Goal: Task Accomplishment & Management: Manage account settings

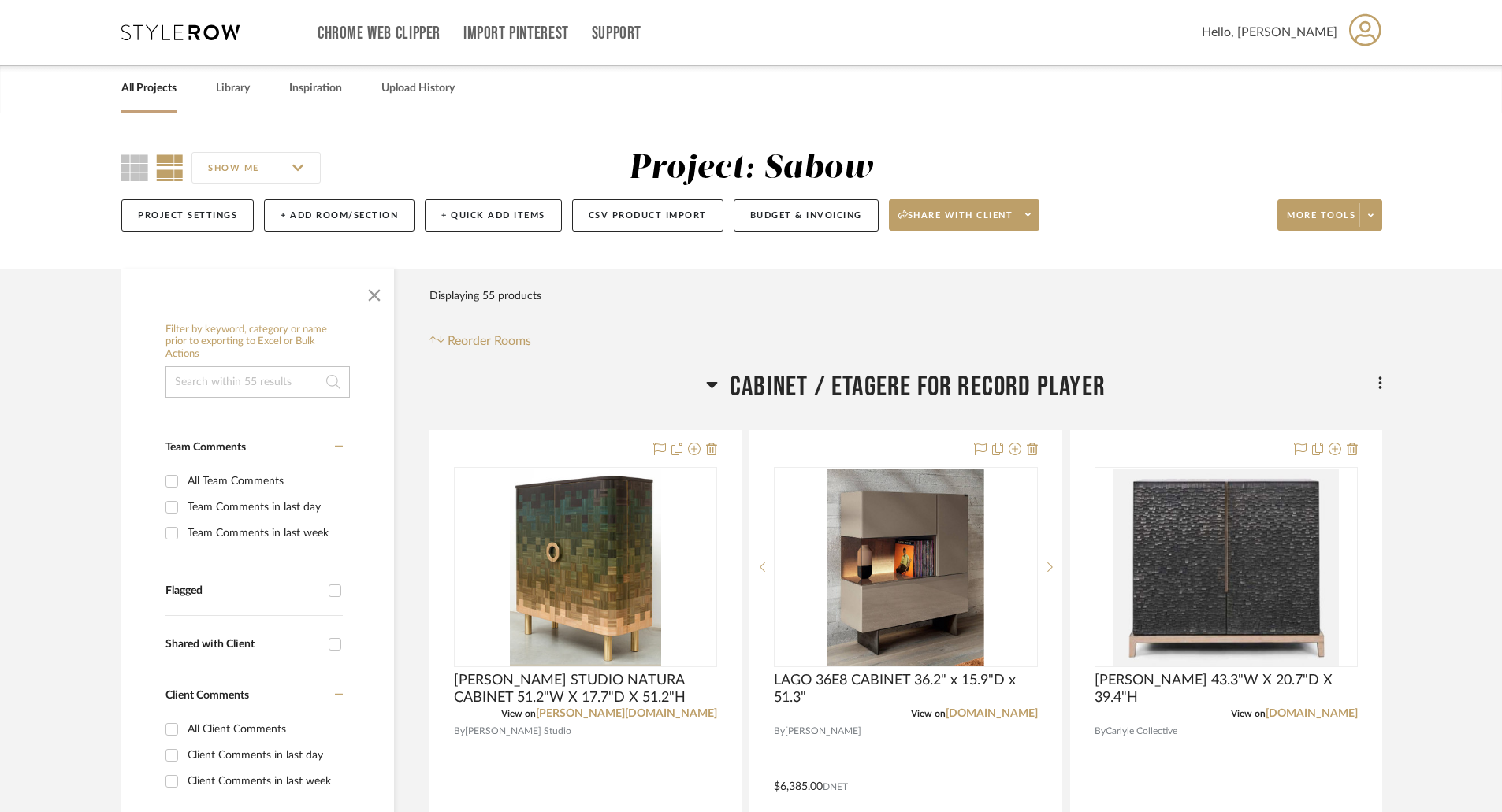
click at [155, 87] on link "All Projects" at bounding box center [149, 89] width 55 height 22
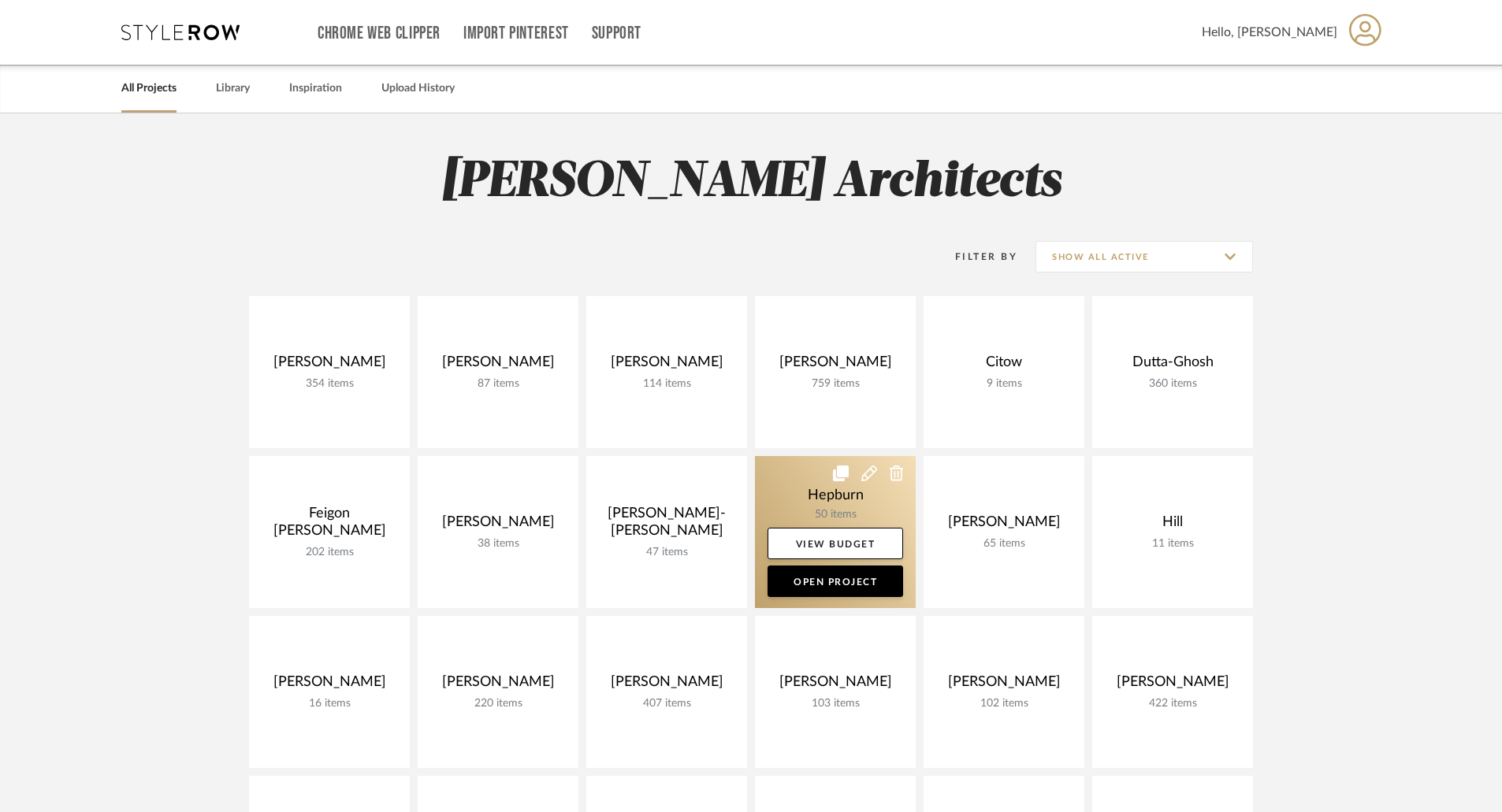
scroll to position [315, 0]
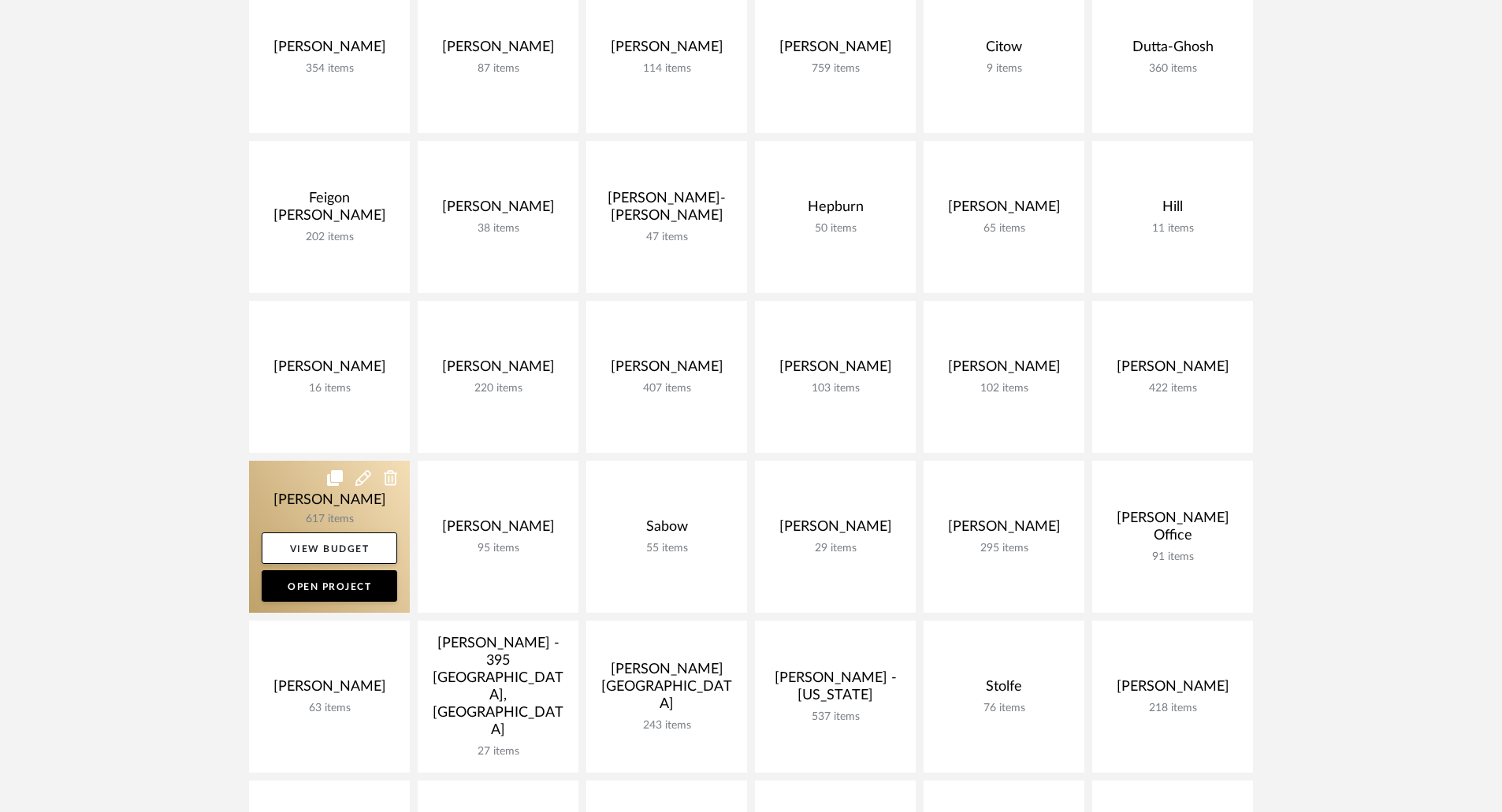
click at [358, 502] on link at bounding box center [330, 537] width 161 height 152
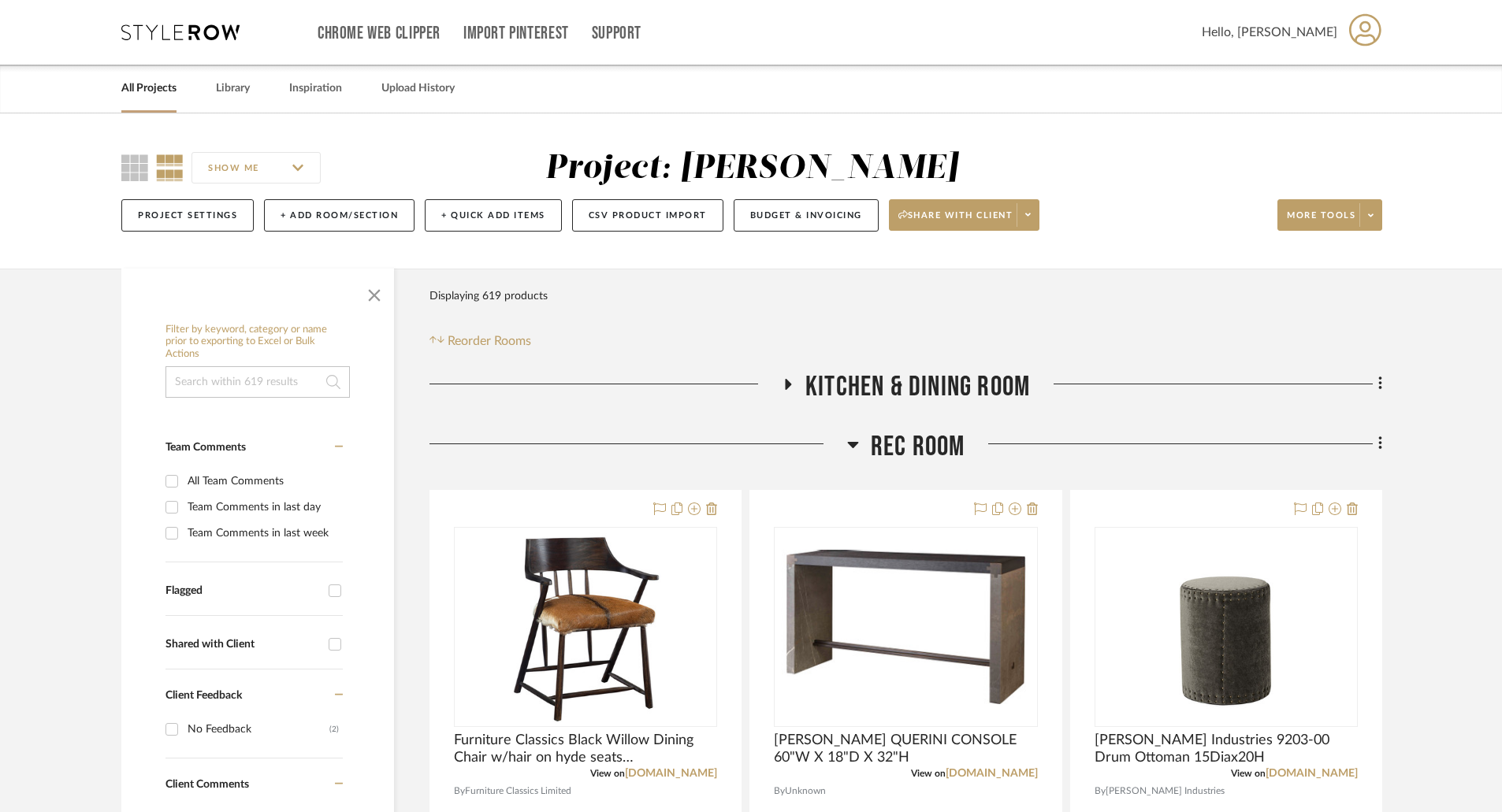
click at [854, 440] on icon at bounding box center [853, 444] width 12 height 19
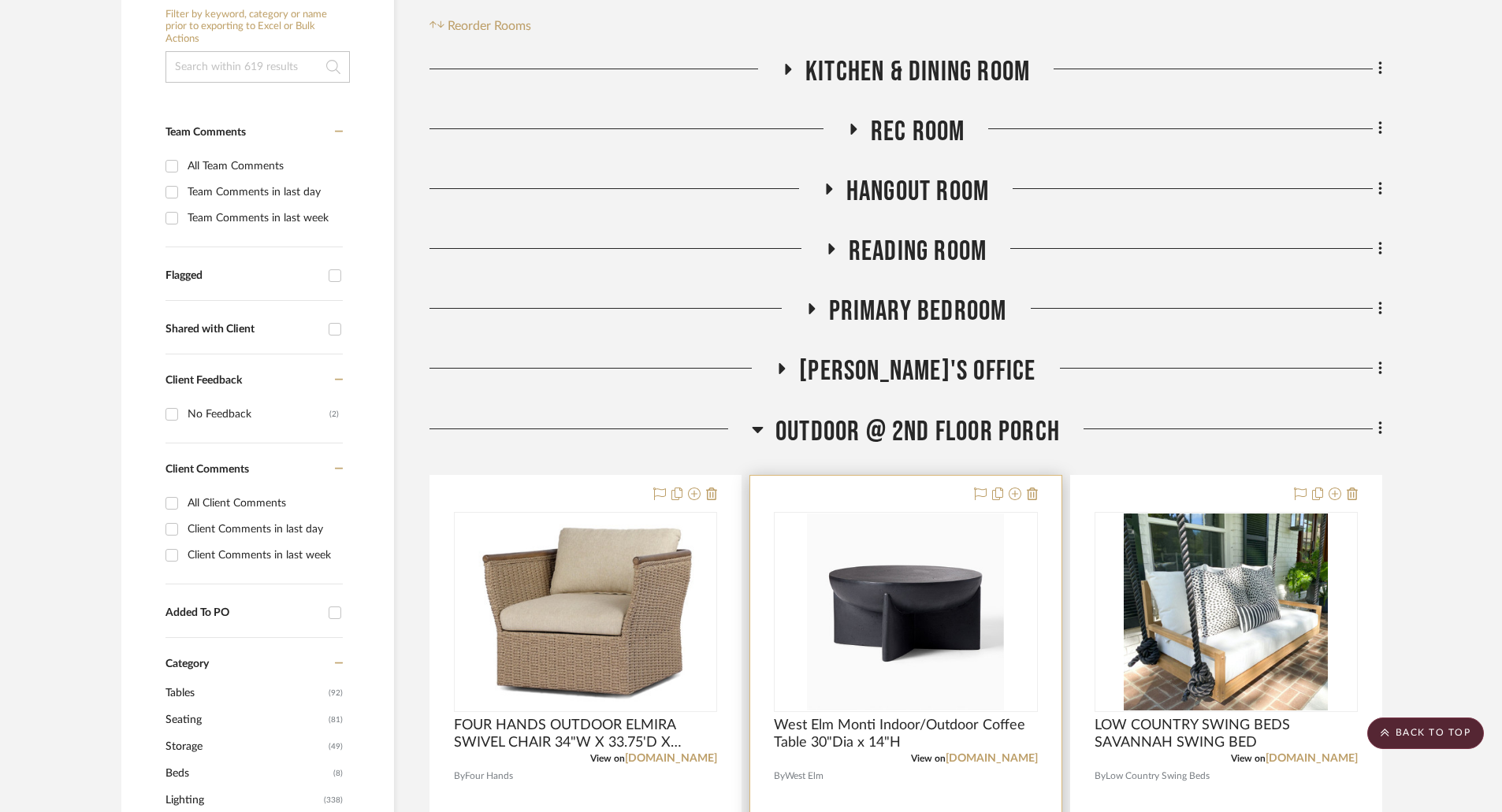
scroll to position [552, 0]
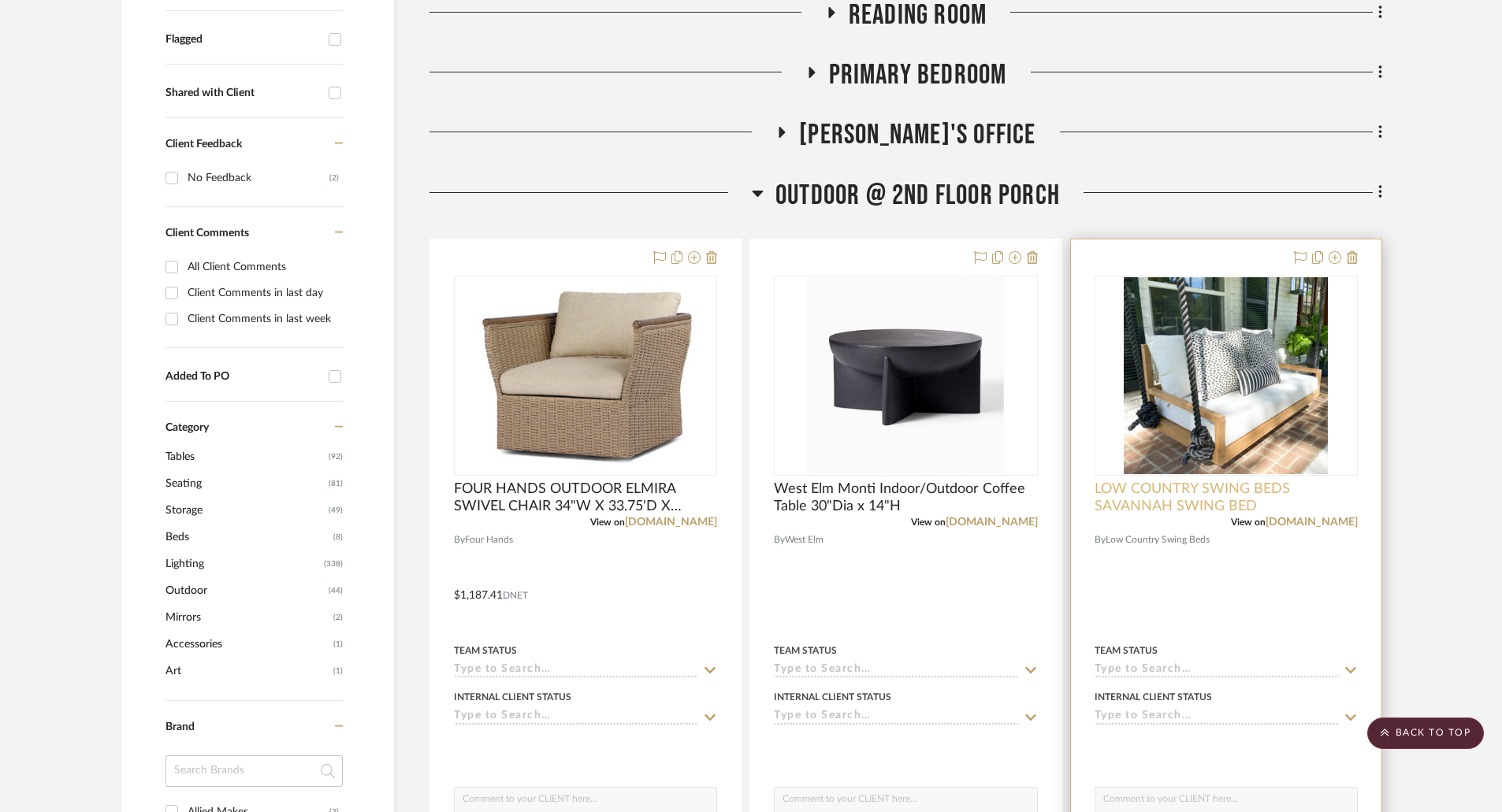
click at [1244, 502] on span "LOW COUNTRY SWING BEDS SAVANNAH SWING BED" at bounding box center [1226, 498] width 263 height 35
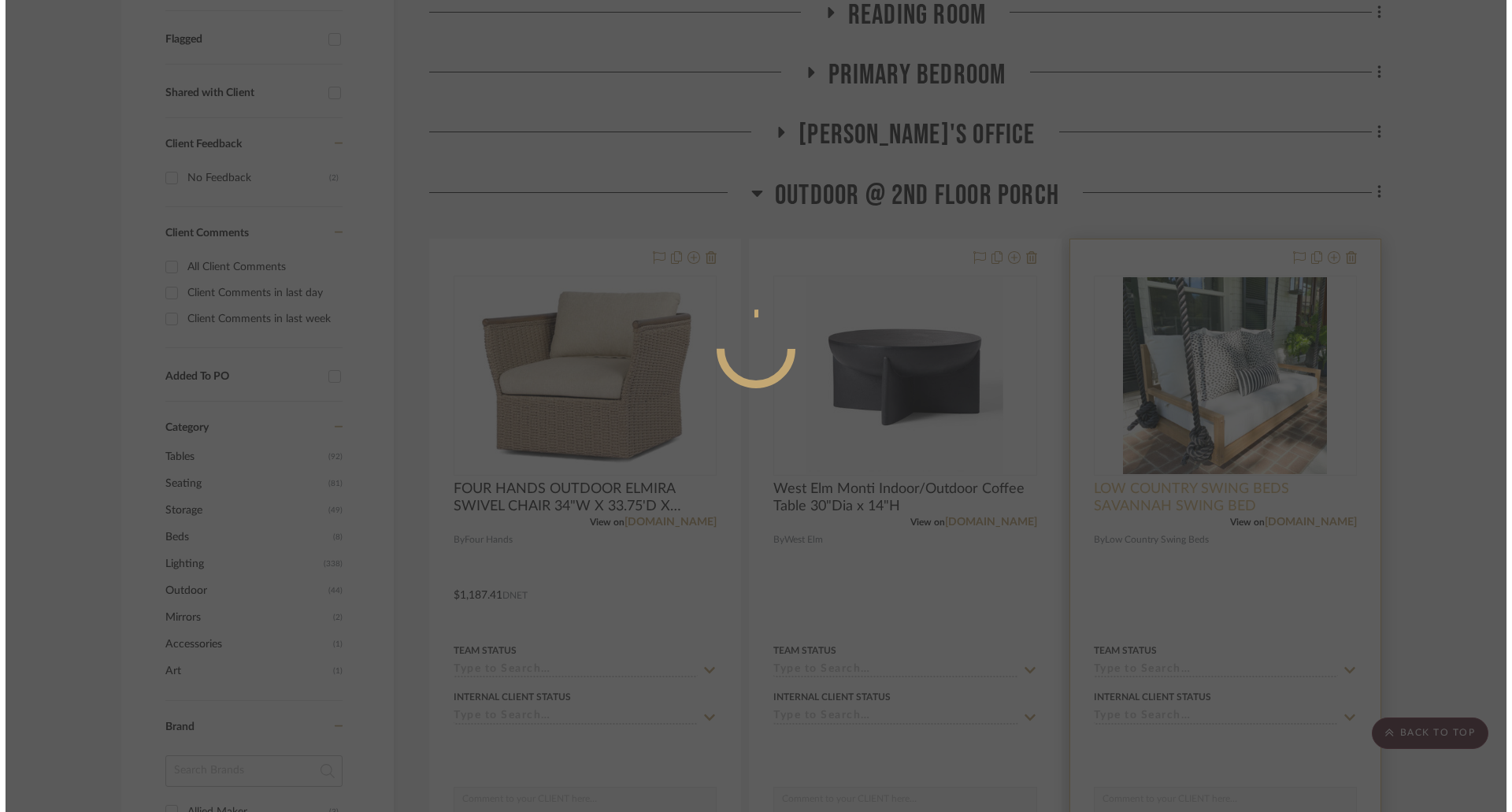
scroll to position [0, 0]
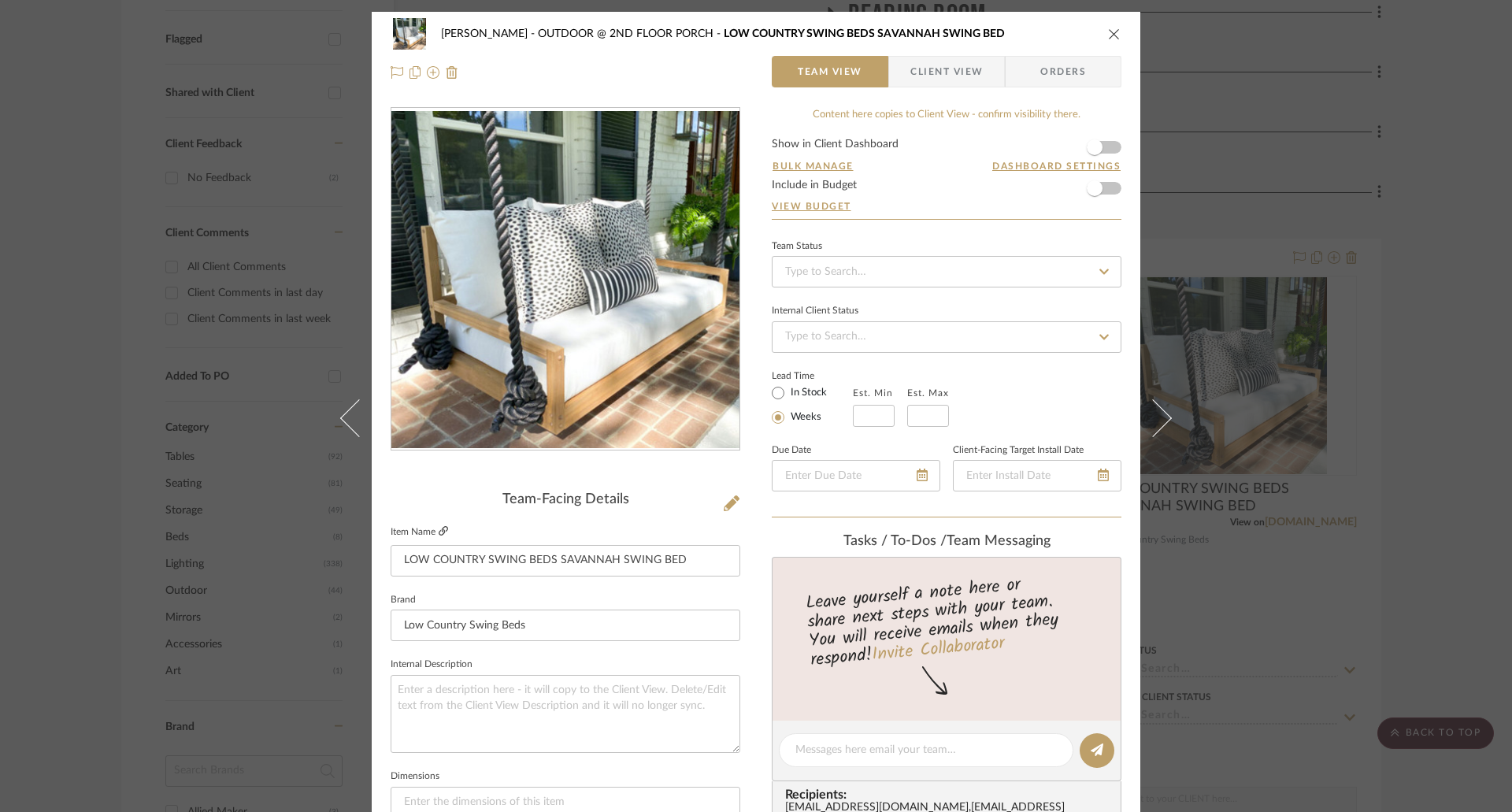
click at [439, 532] on icon at bounding box center [443, 531] width 10 height 10
click at [1253, 437] on div "[PERSON_NAME] OUTDOOR @ 2ND FLOOR PORCH LOW COUNTRY SWING BEDS SAVANNAH SWING B…" at bounding box center [756, 406] width 1512 height 812
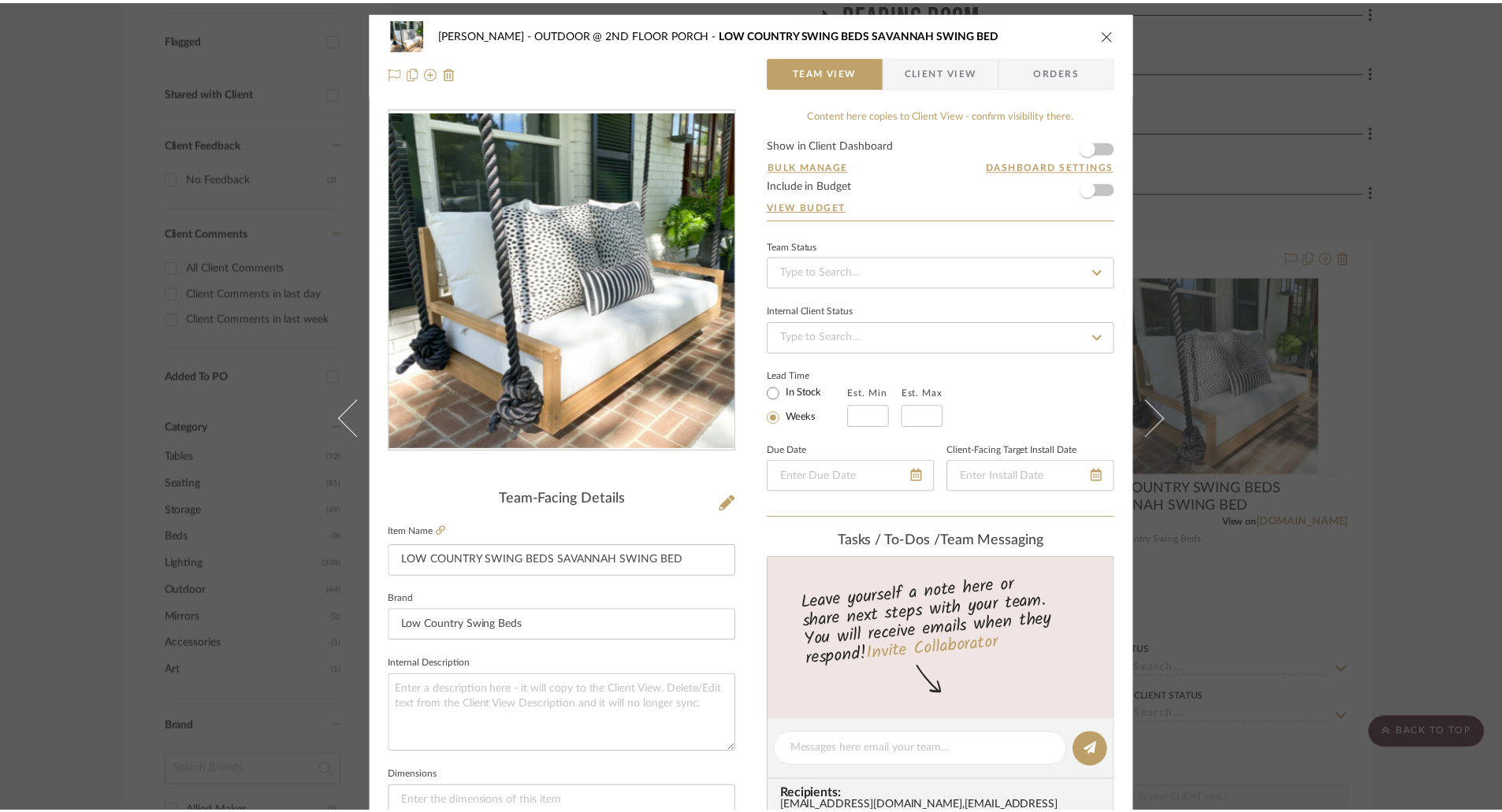
scroll to position [552, 0]
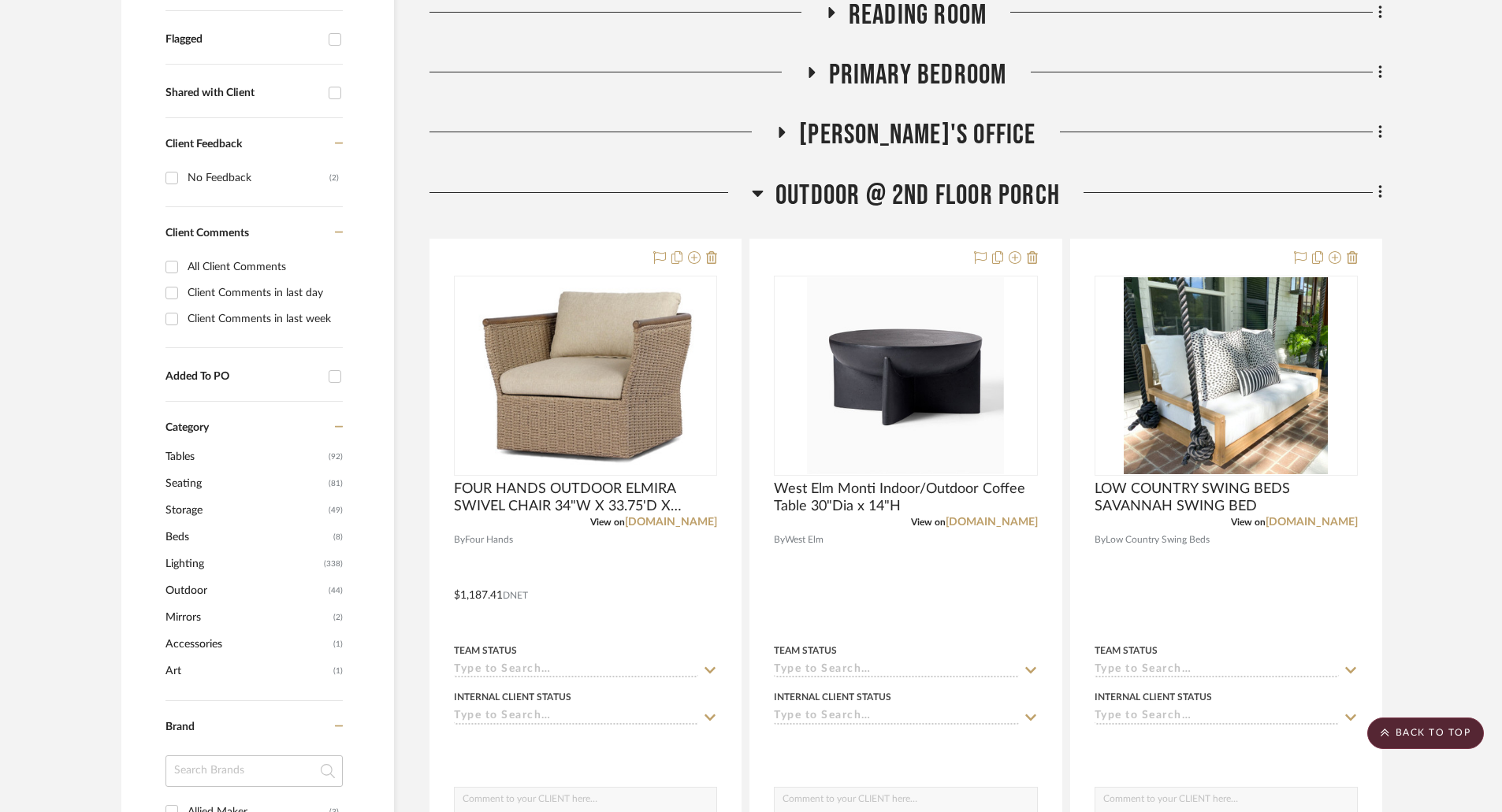
click at [758, 190] on icon at bounding box center [757, 193] width 12 height 19
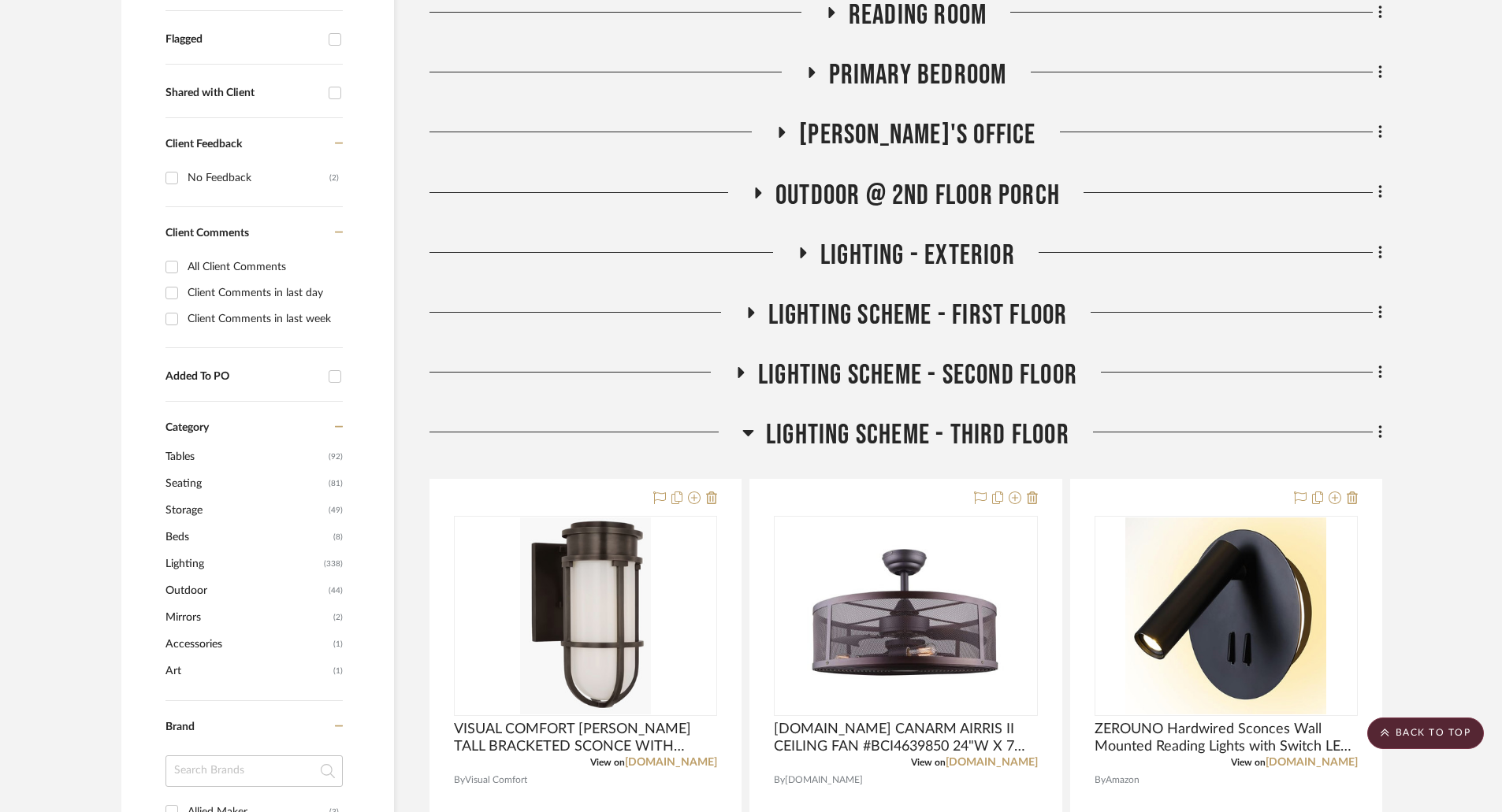
scroll to position [237, 0]
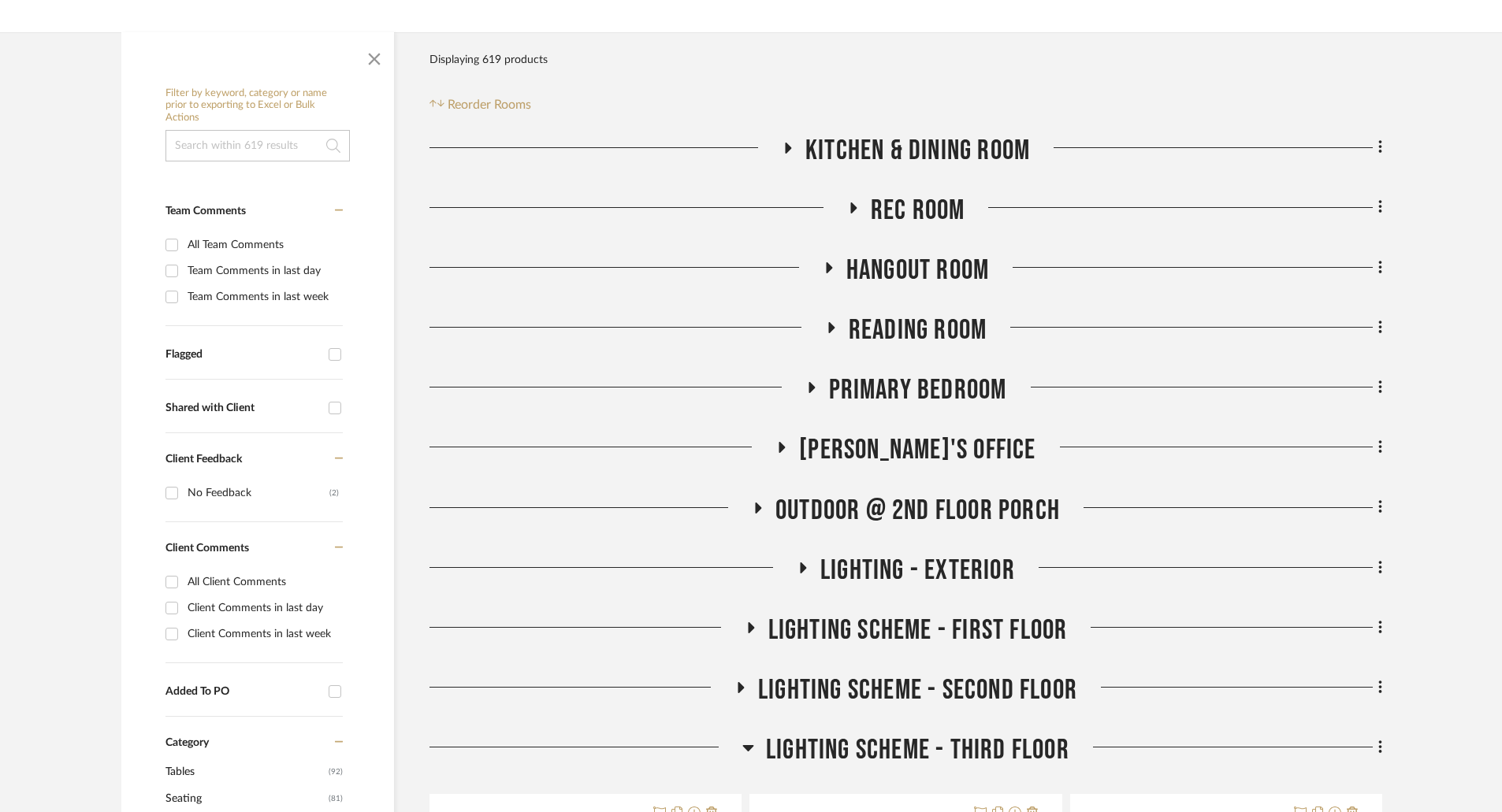
click at [813, 388] on icon at bounding box center [811, 387] width 6 height 11
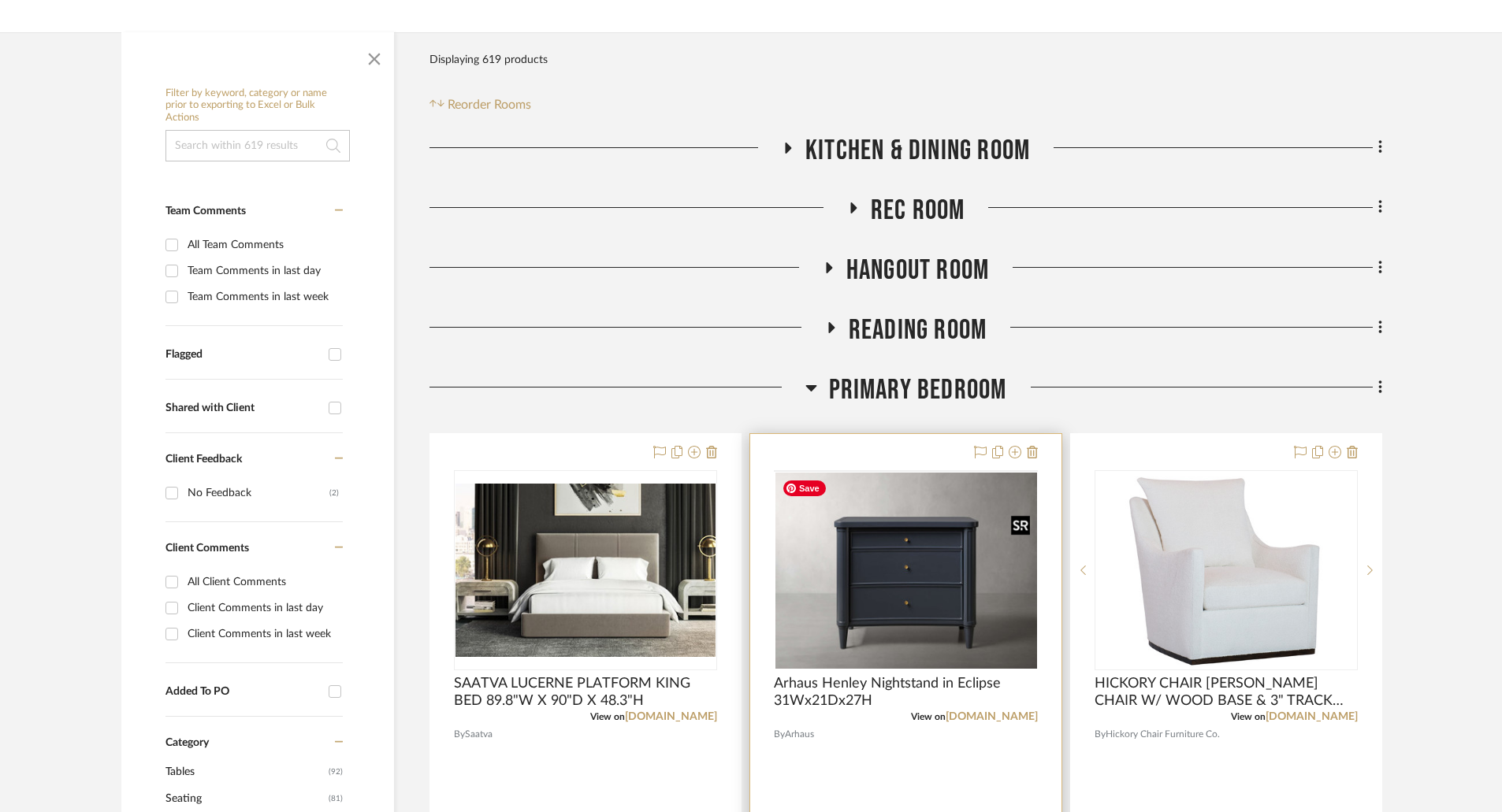
scroll to position [473, 0]
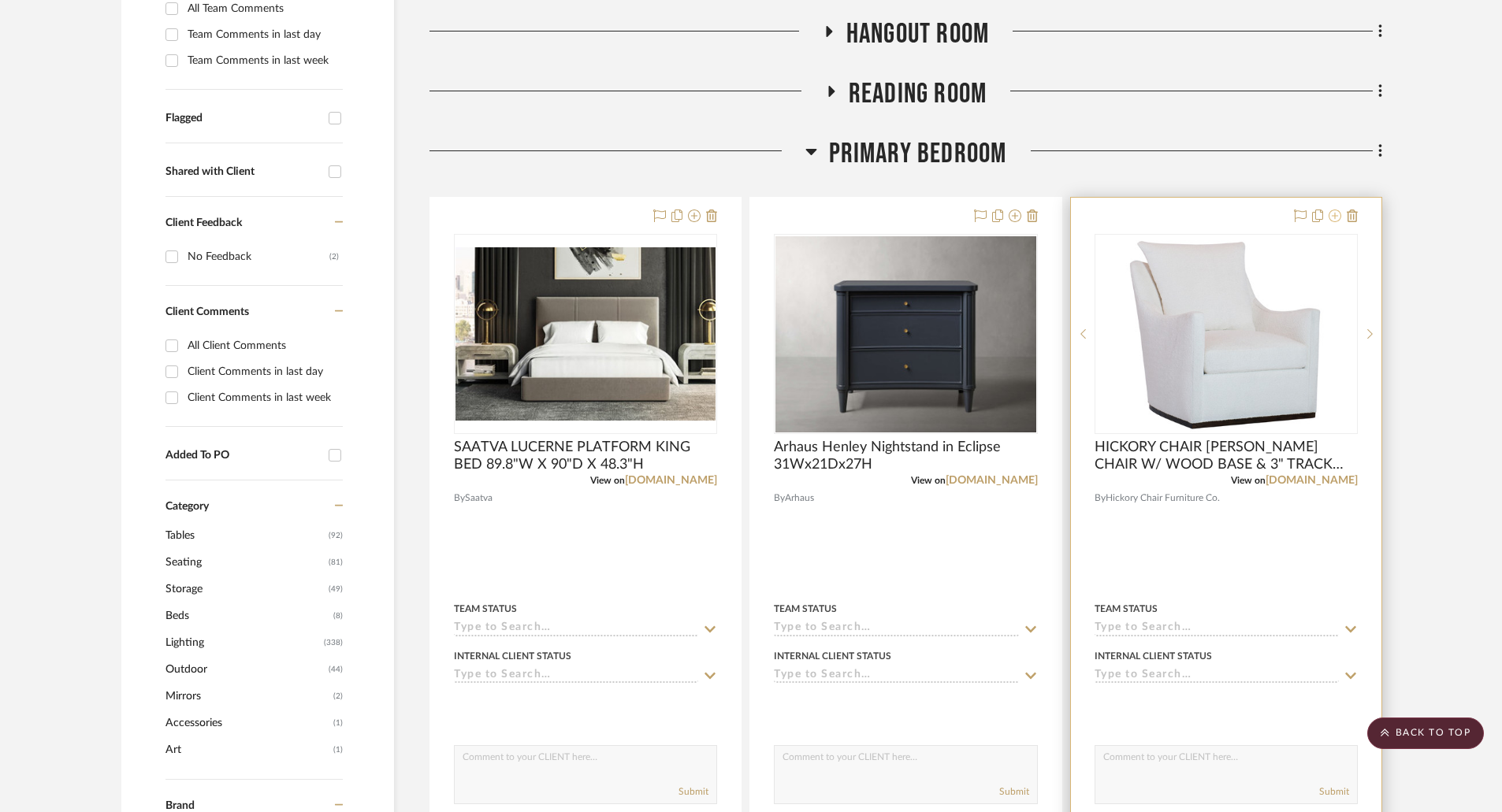
click at [1337, 218] on icon at bounding box center [1335, 216] width 13 height 13
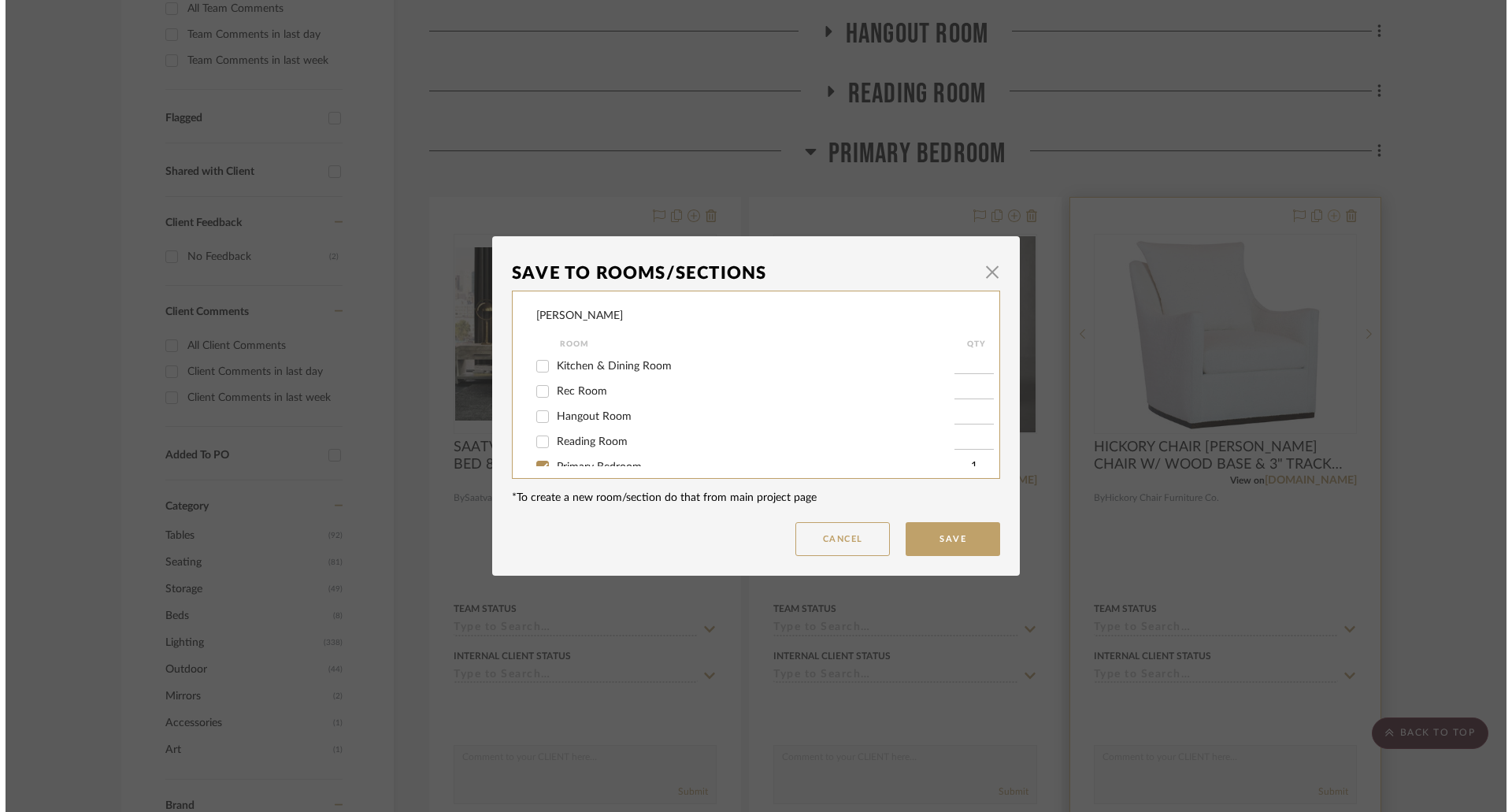
scroll to position [0, 0]
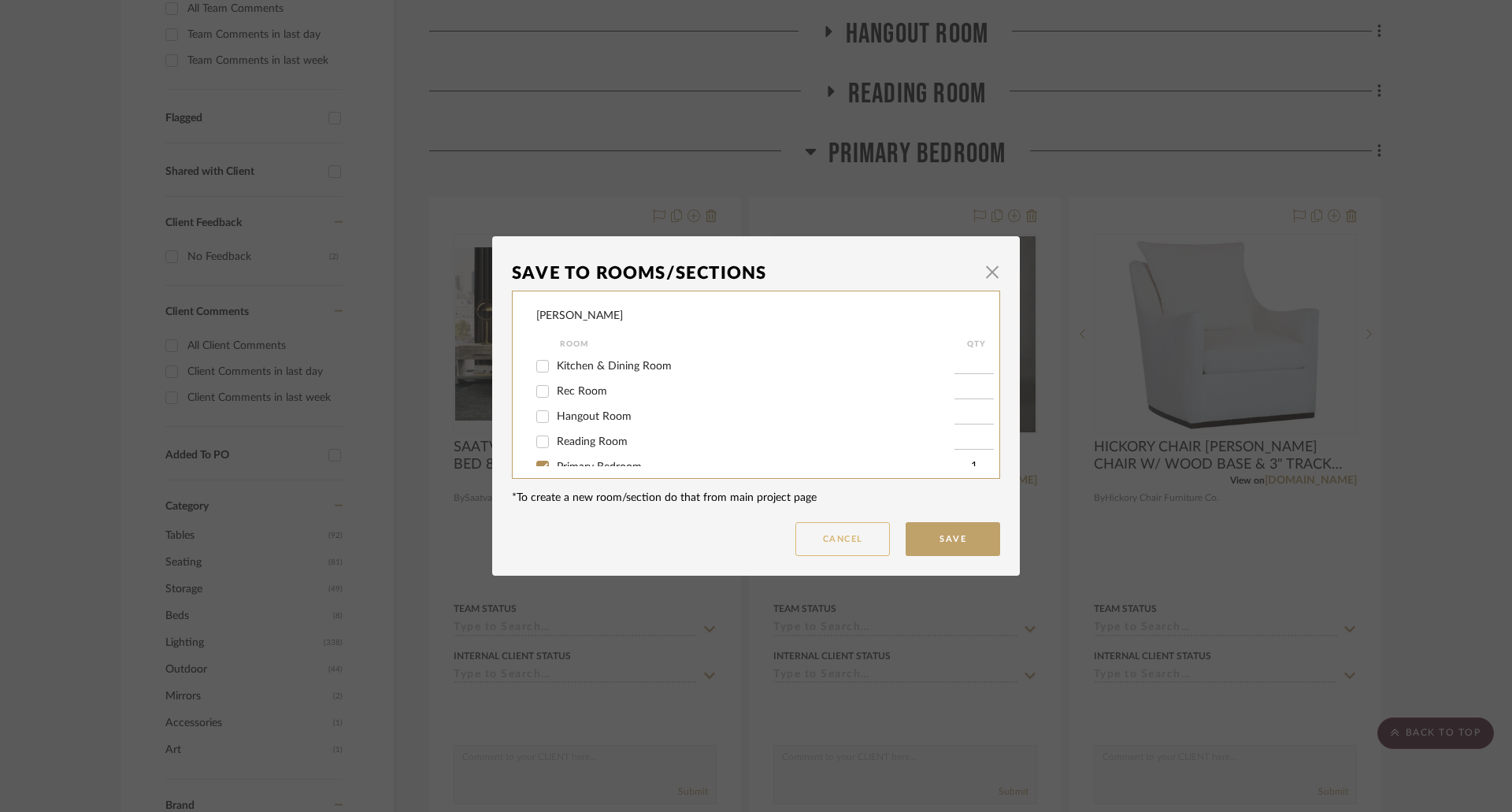
click at [865, 542] on button "Cancel" at bounding box center [842, 539] width 94 height 34
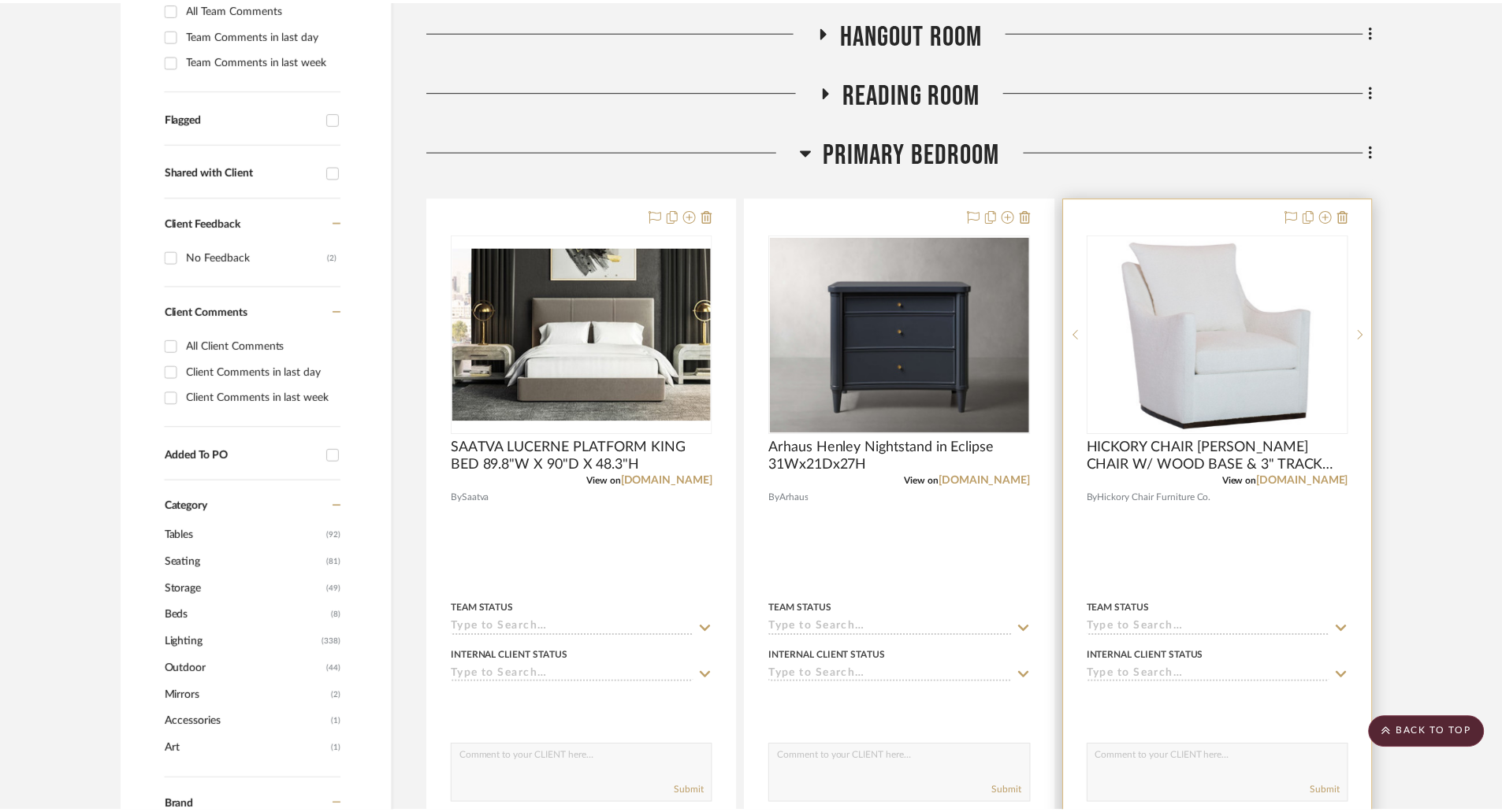
scroll to position [473, 0]
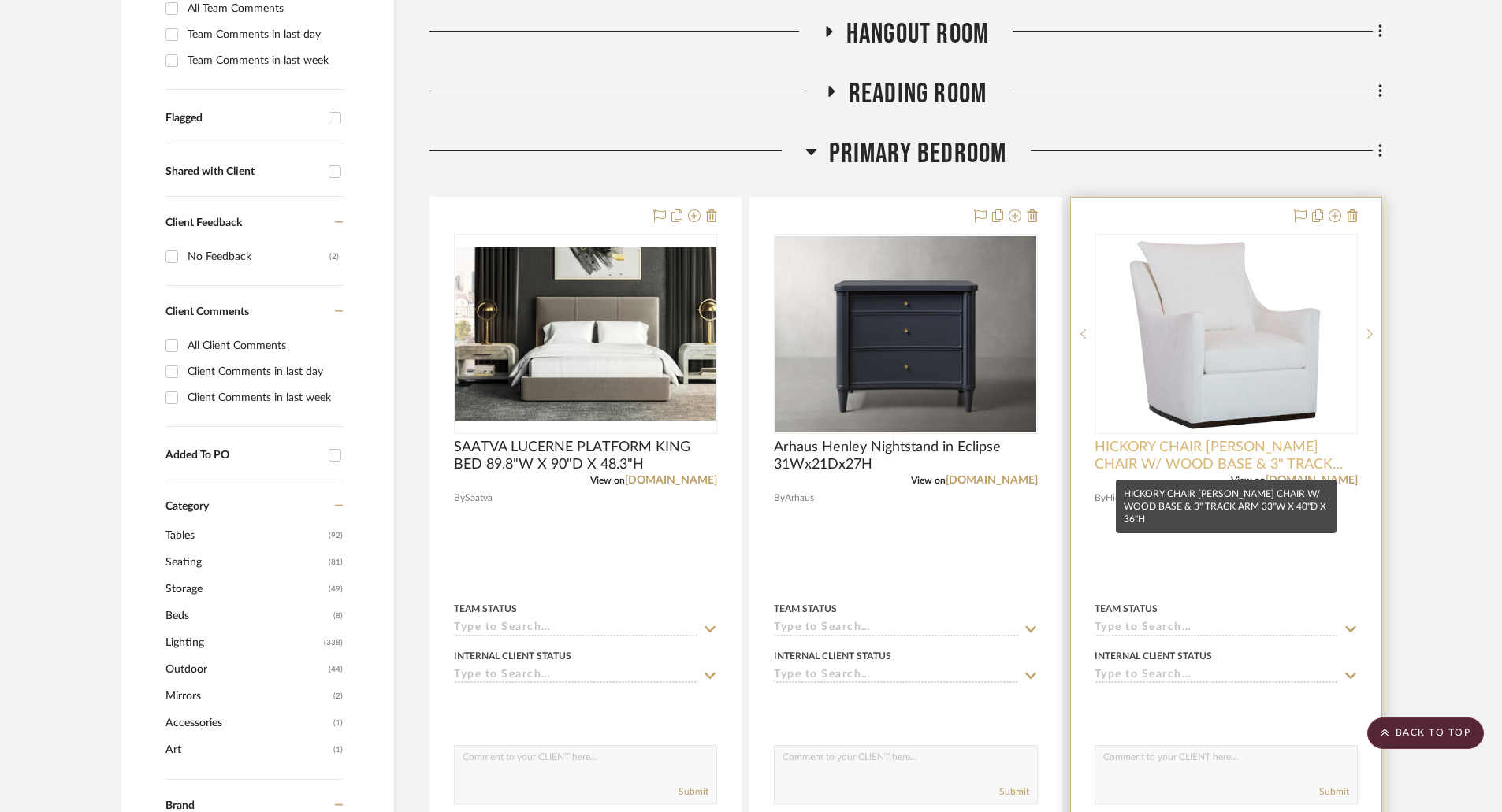
click at [1208, 448] on span "HICKORY CHAIR [PERSON_NAME] CHAIR W/ WOOD BASE & 3" TRACK ARM 33"W X 40"D X 36"H" at bounding box center [1226, 456] width 263 height 35
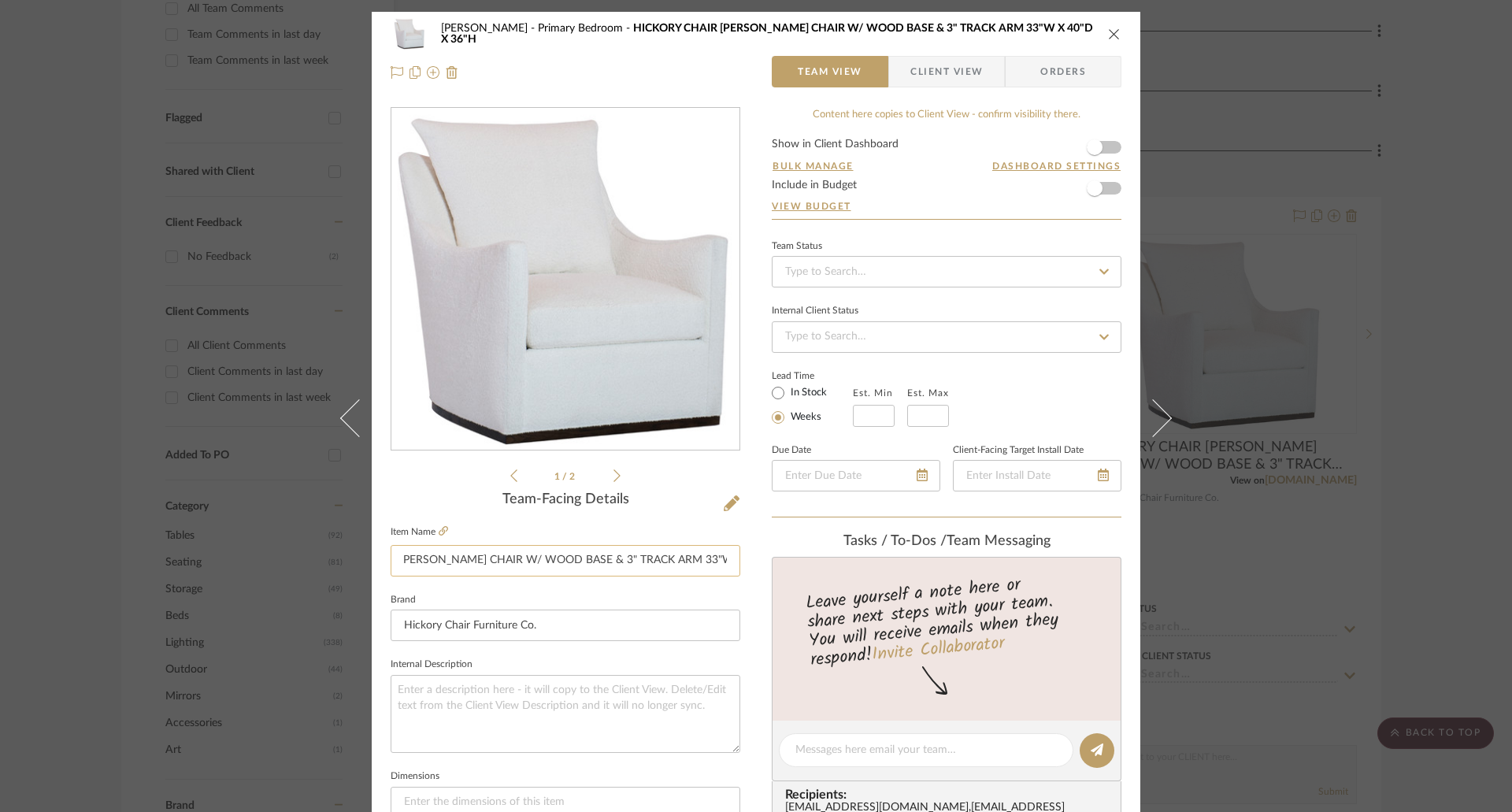
scroll to position [0, 157]
drag, startPoint x: 680, startPoint y: 562, endPoint x: 730, endPoint y: 563, distance: 50.0
click at [730, 563] on input "HICKORY CHAIR [PERSON_NAME] CHAIR W/ WOOD BASE & 3" TRACK ARM 33"W X 40"D X 36"H" at bounding box center [565, 561] width 350 height 32
drag, startPoint x: 436, startPoint y: 559, endPoint x: 764, endPoint y: 559, distance: 328.0
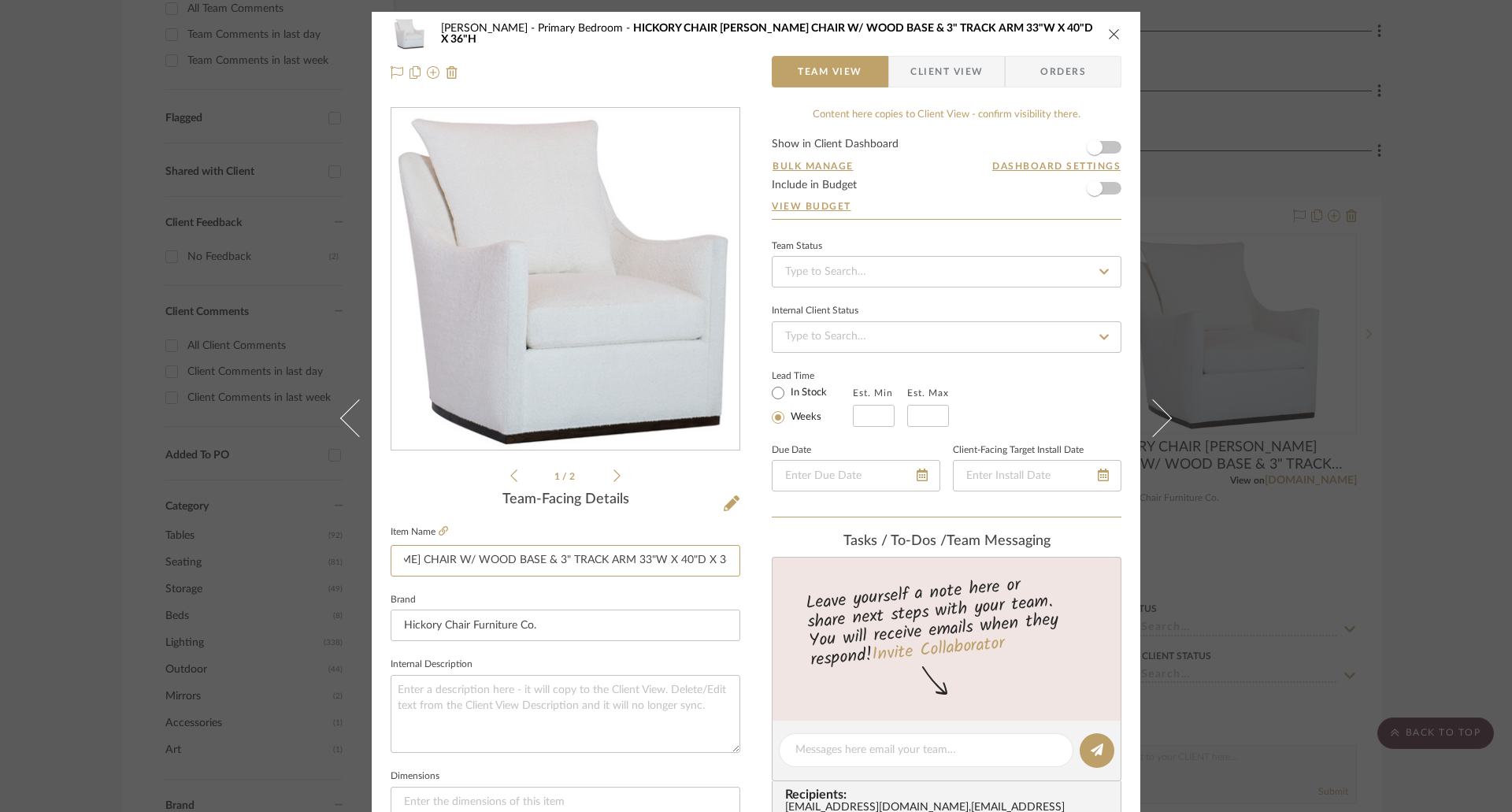
click at [764, 559] on div "[PERSON_NAME] Primary Bedroom HICKORY CHAIR [PERSON_NAME] CHAIR W/ WOOD BASE & …" at bounding box center [756, 739] width 769 height 1456
type input "HICKORY CHAIR [PERSON_NAME] CHAIR"
click at [672, 622] on input "Hickory Chair Furniture Co." at bounding box center [565, 625] width 350 height 32
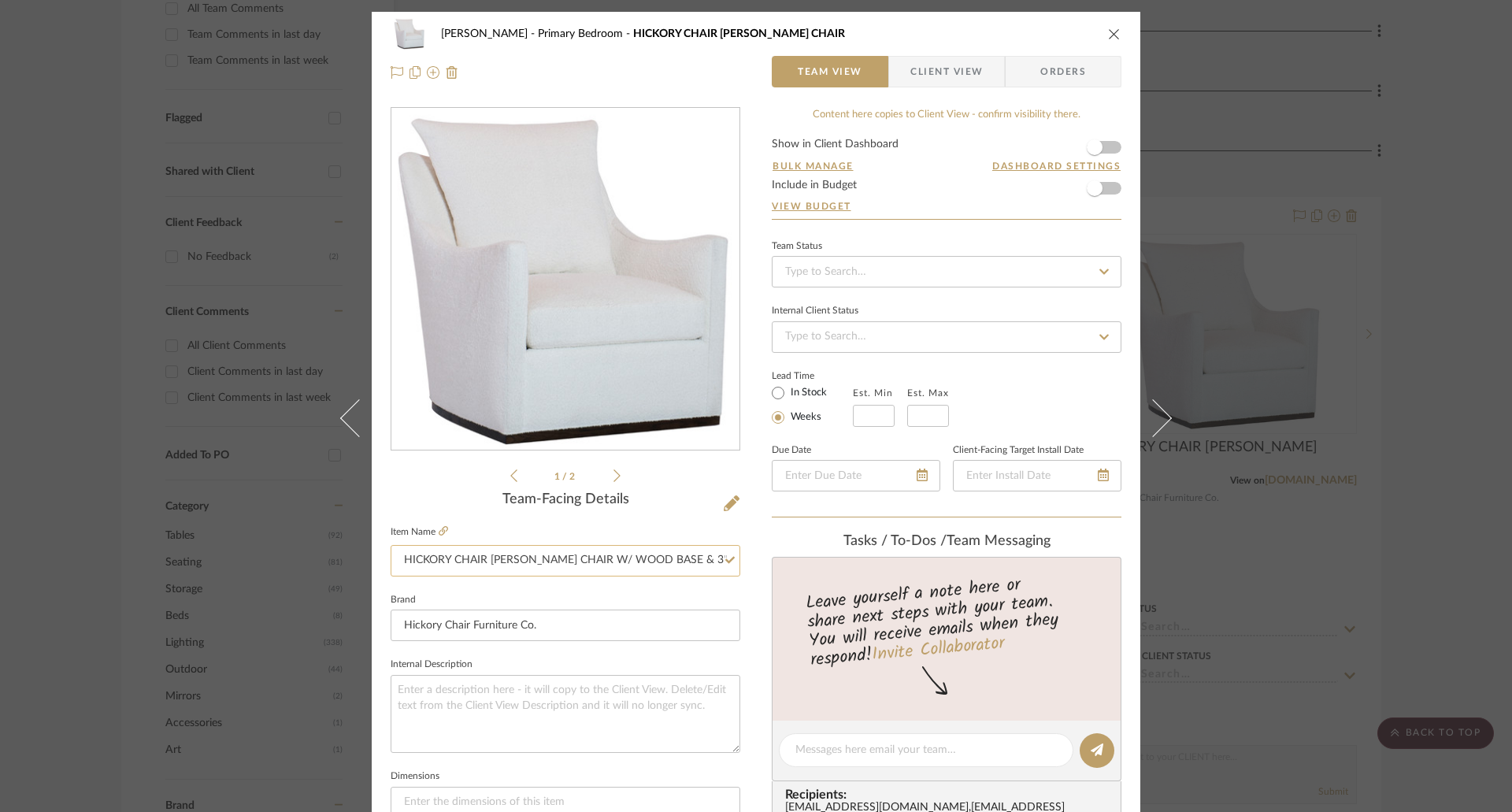
click at [710, 557] on input "HICKORY CHAIR [PERSON_NAME] CHAIR W/ WOOD BASE & 3" TRACK ARM 33"W X 40"D X 36"H" at bounding box center [565, 561] width 350 height 32
drag, startPoint x: 398, startPoint y: 557, endPoint x: 779, endPoint y: 564, distance: 381.1
click at [779, 564] on div "[PERSON_NAME] Primary Bedroom HICKORY CHAIR [PERSON_NAME] CHAIR Team View Clien…" at bounding box center [756, 739] width 769 height 1456
type input "HICKORY CHAIR [PERSON_NAME] CHAIR W/ WOOD BASE & 3" TRACK ARM 33"W X 40"D X 36"H"
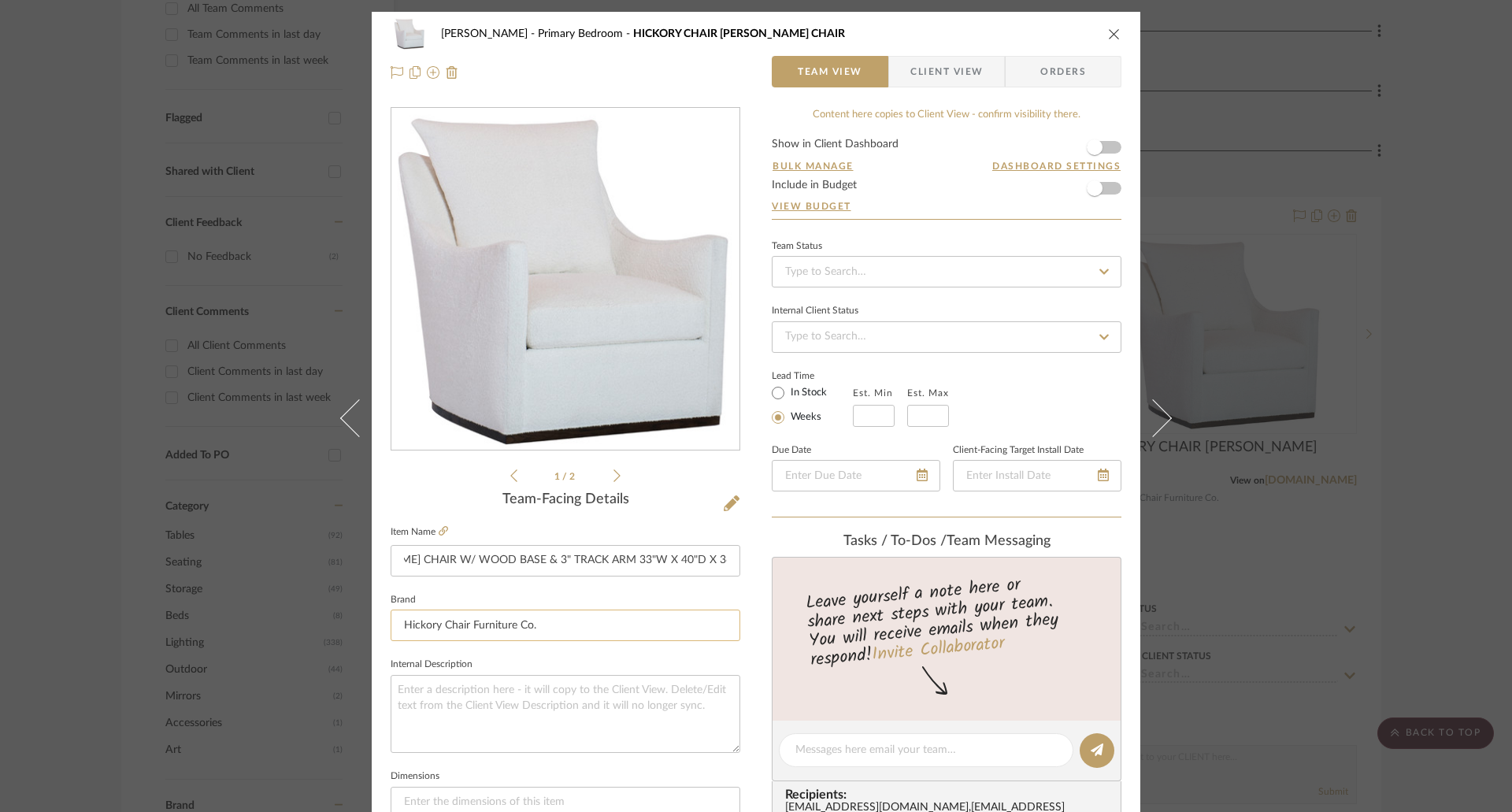
click at [641, 636] on input "Hickory Chair Furniture Co." at bounding box center [565, 625] width 350 height 32
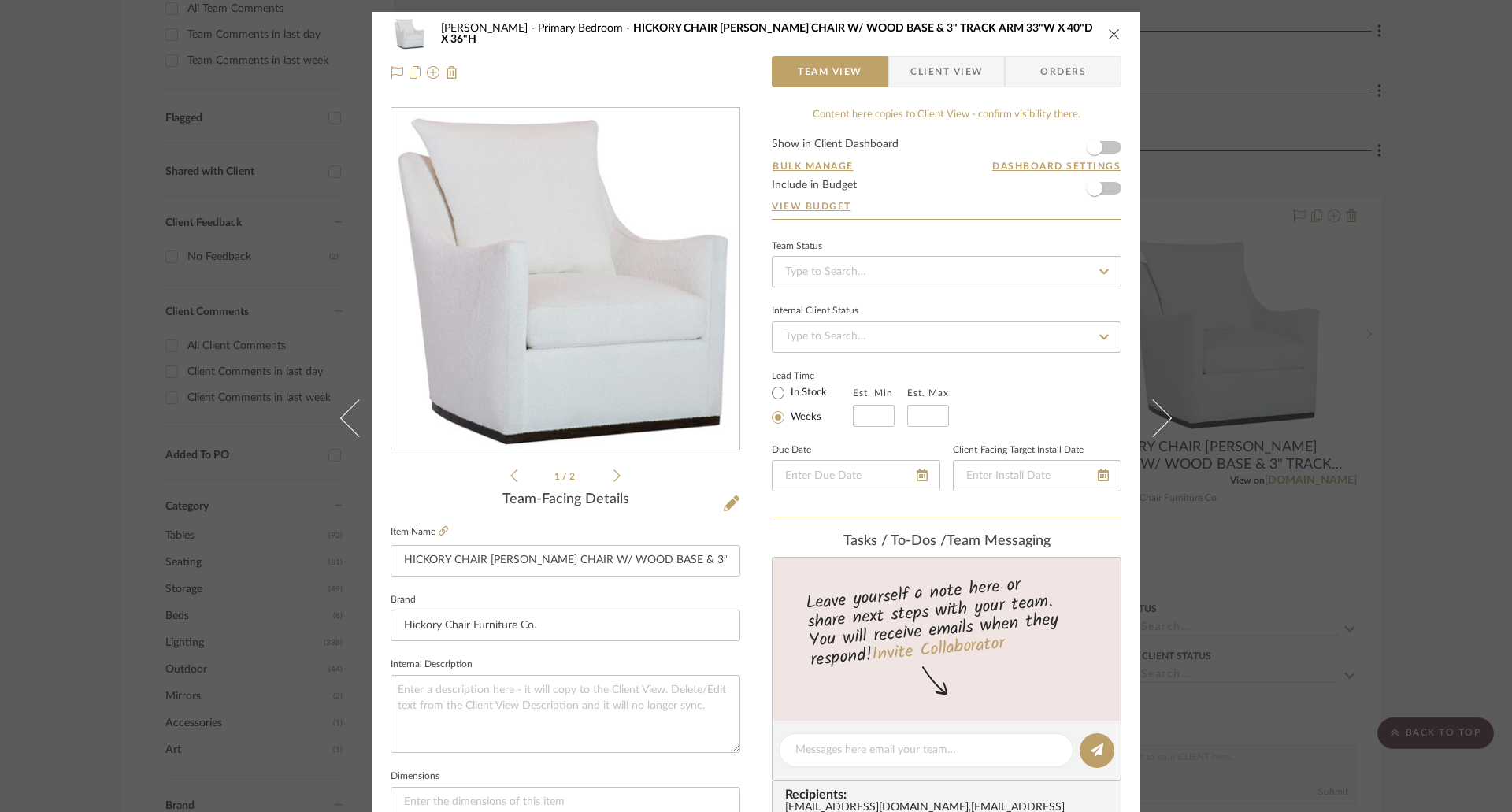
click at [1113, 38] on icon "close" at bounding box center [1114, 34] width 13 height 13
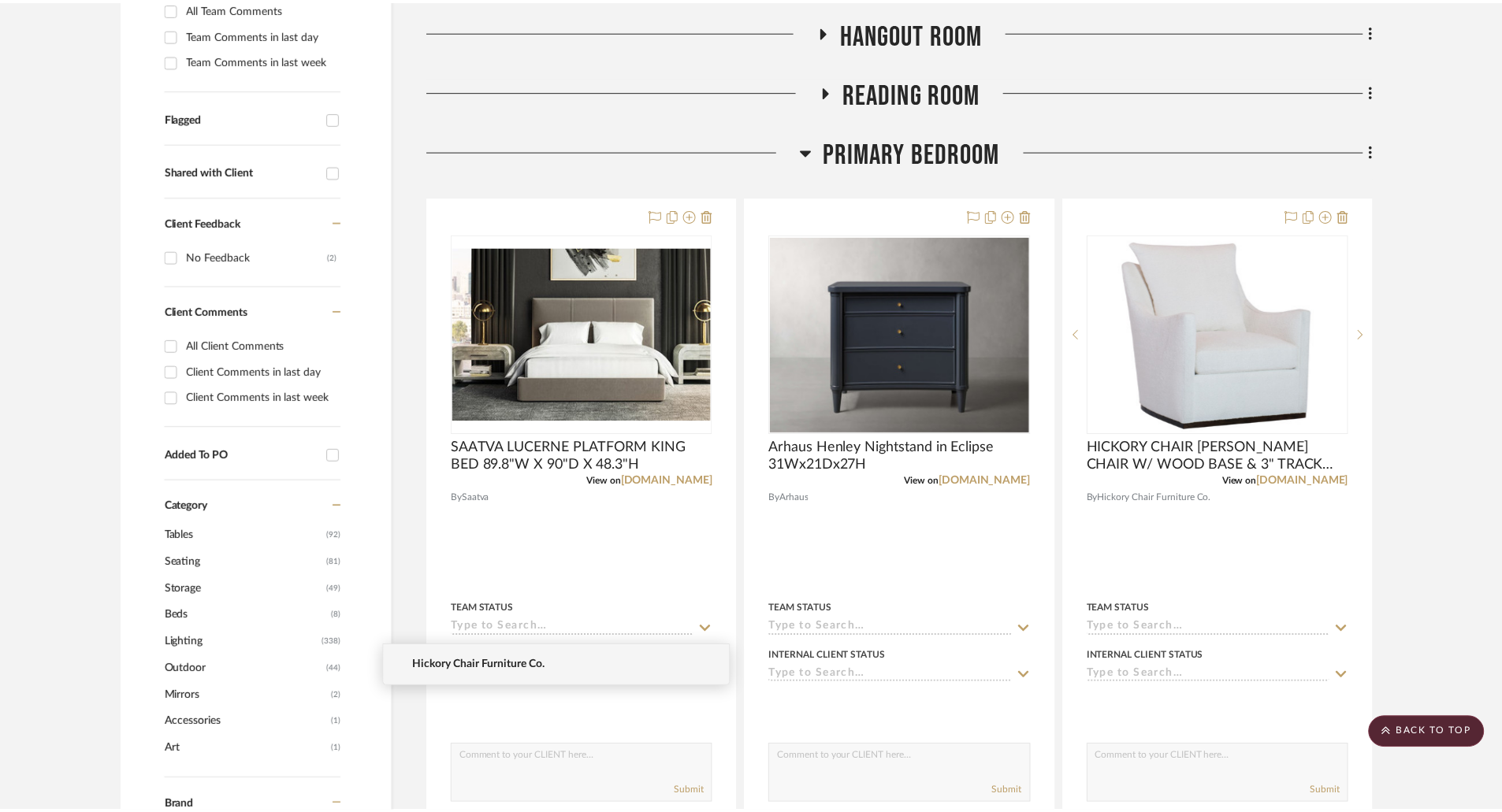
scroll to position [473, 0]
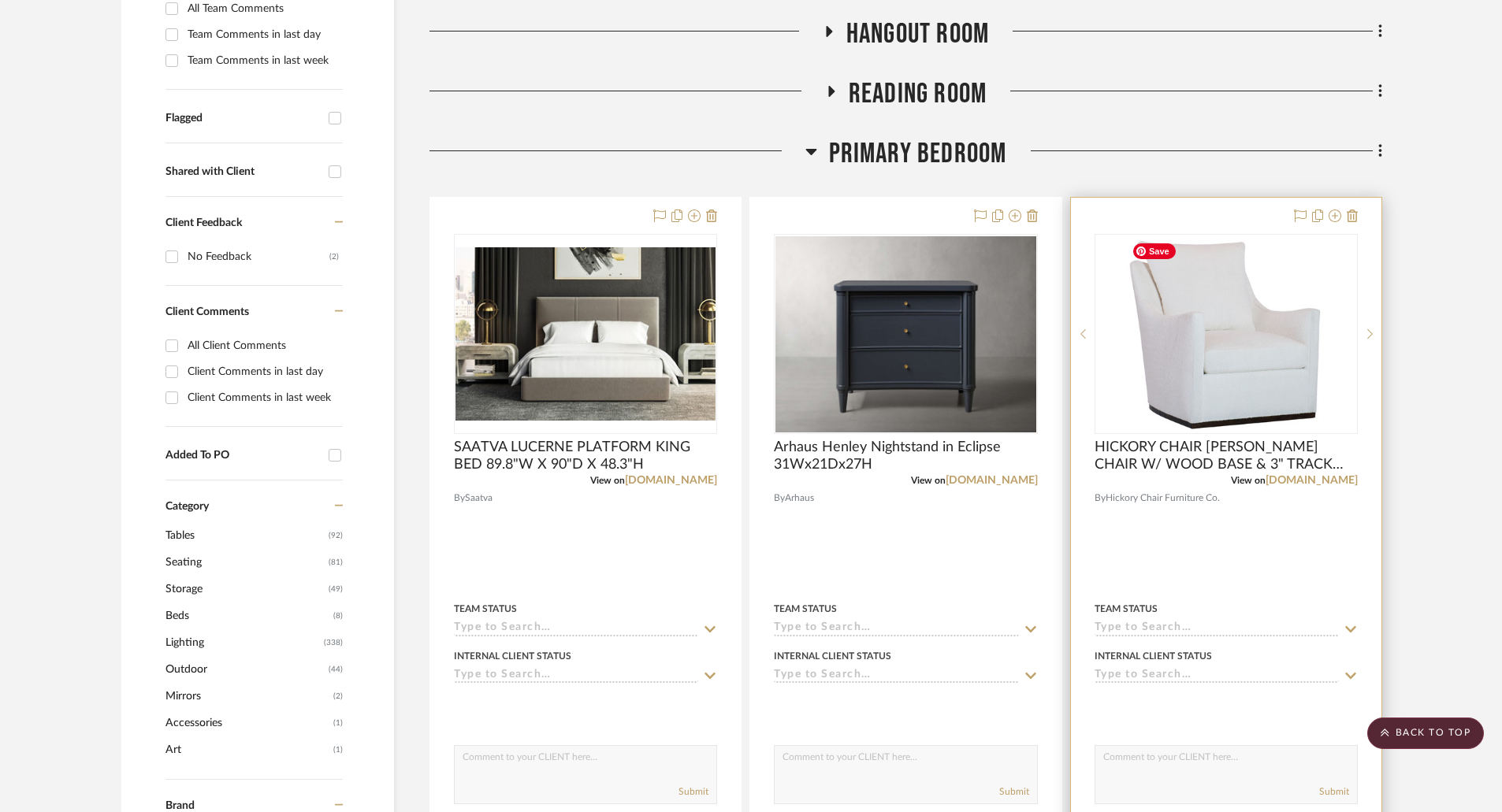
click at [1306, 404] on img "0" at bounding box center [1226, 334] width 201 height 197
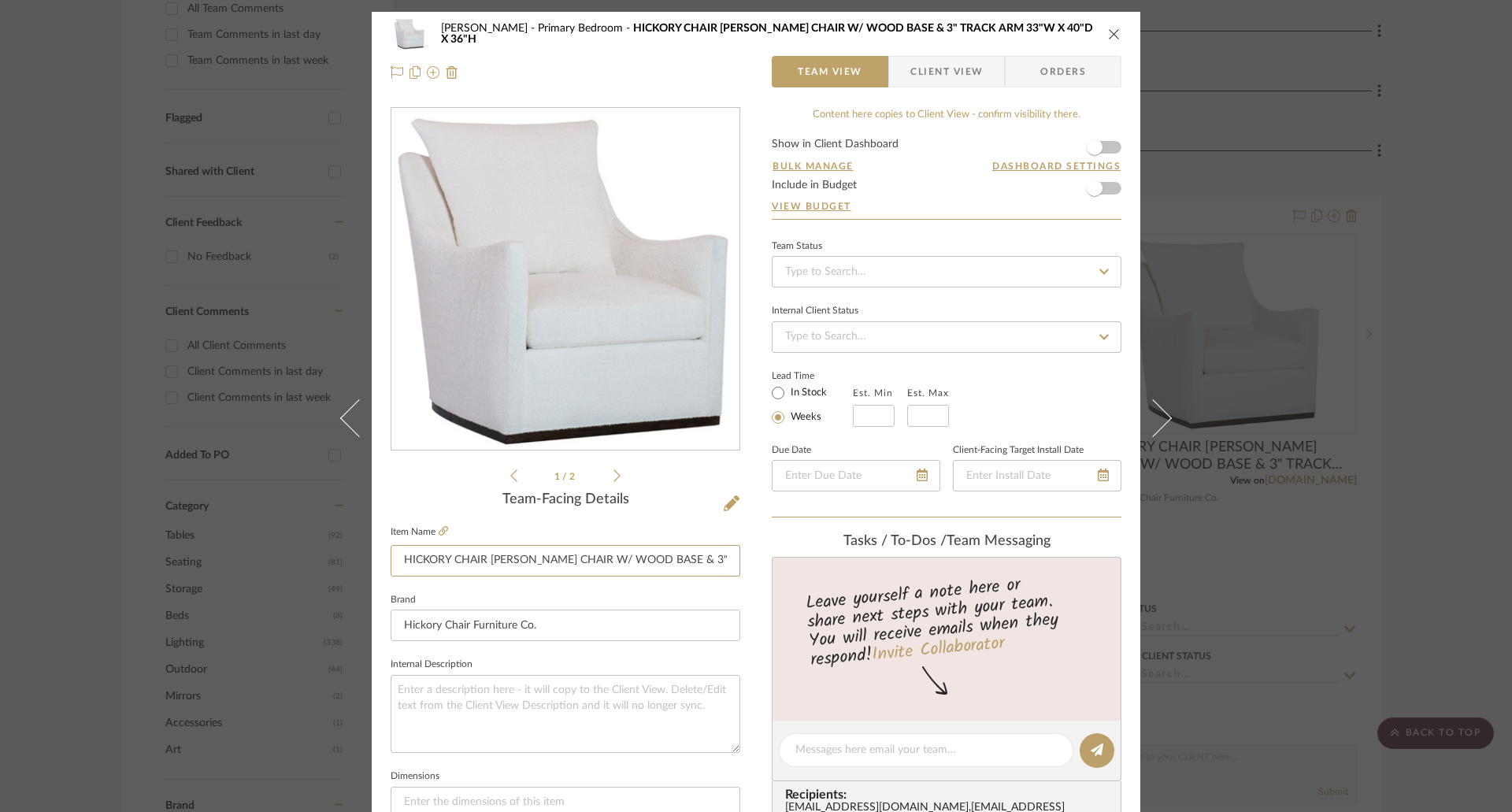
scroll to position [0, 157]
drag, startPoint x: 400, startPoint y: 560, endPoint x: 781, endPoint y: 570, distance: 381.1
click at [781, 570] on div "[PERSON_NAME] Primary Bedroom HICKORY CHAIR [PERSON_NAME] CHAIR W/ WOOD BASE & …" at bounding box center [756, 739] width 769 height 1456
click at [443, 527] on icon at bounding box center [443, 531] width 10 height 10
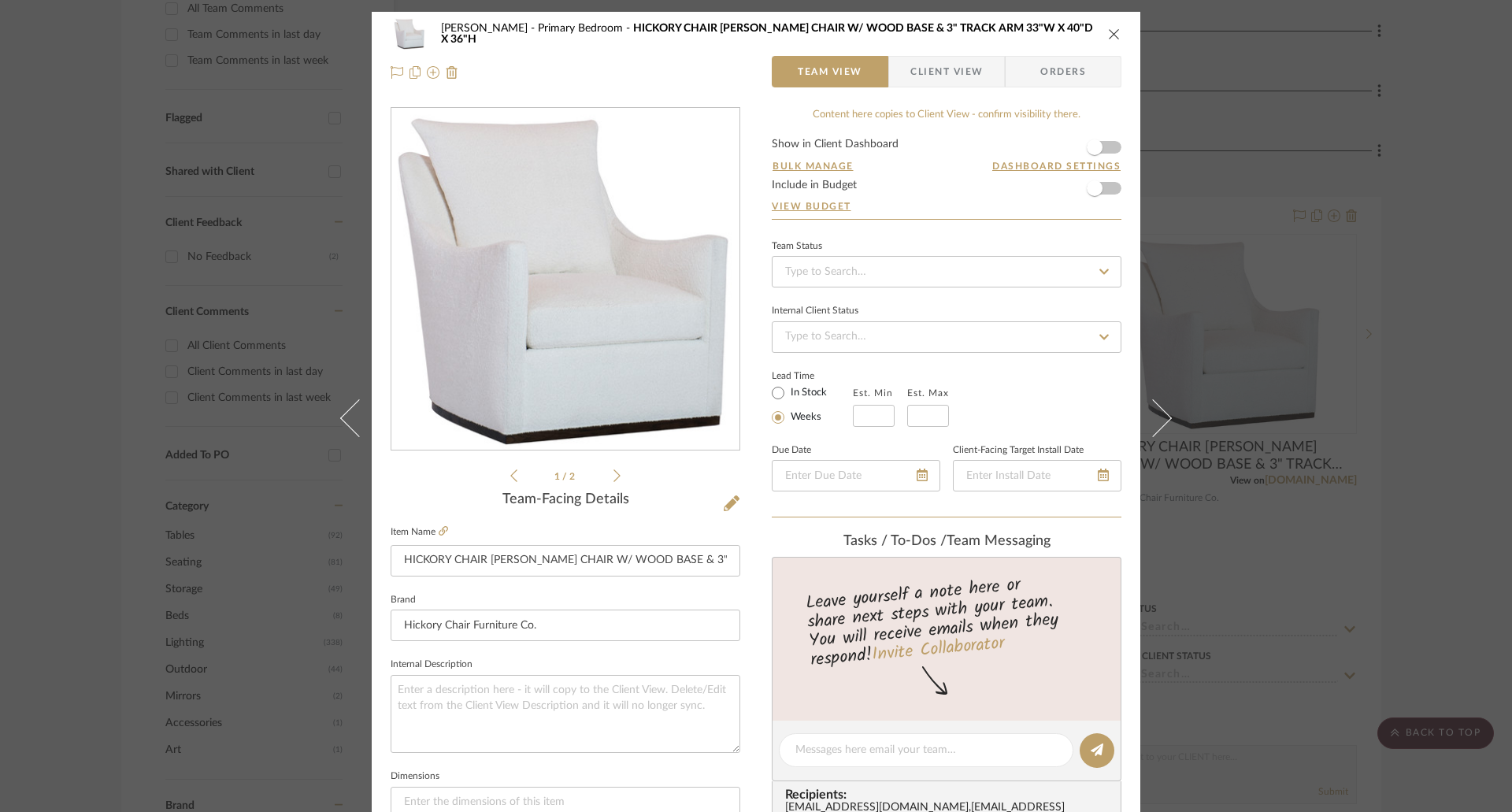
click at [1109, 29] on icon "close" at bounding box center [1114, 34] width 13 height 13
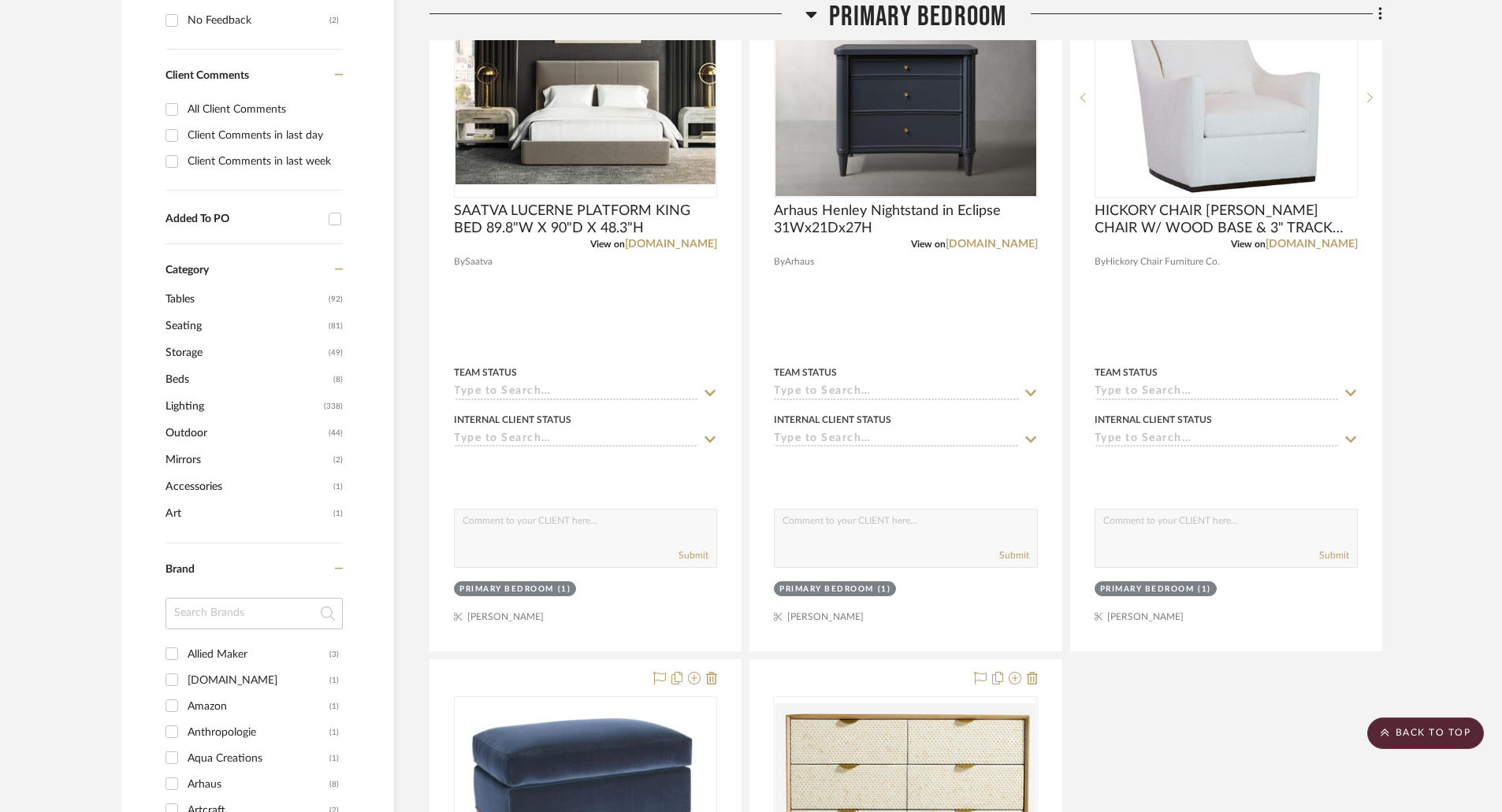
scroll to position [394, 0]
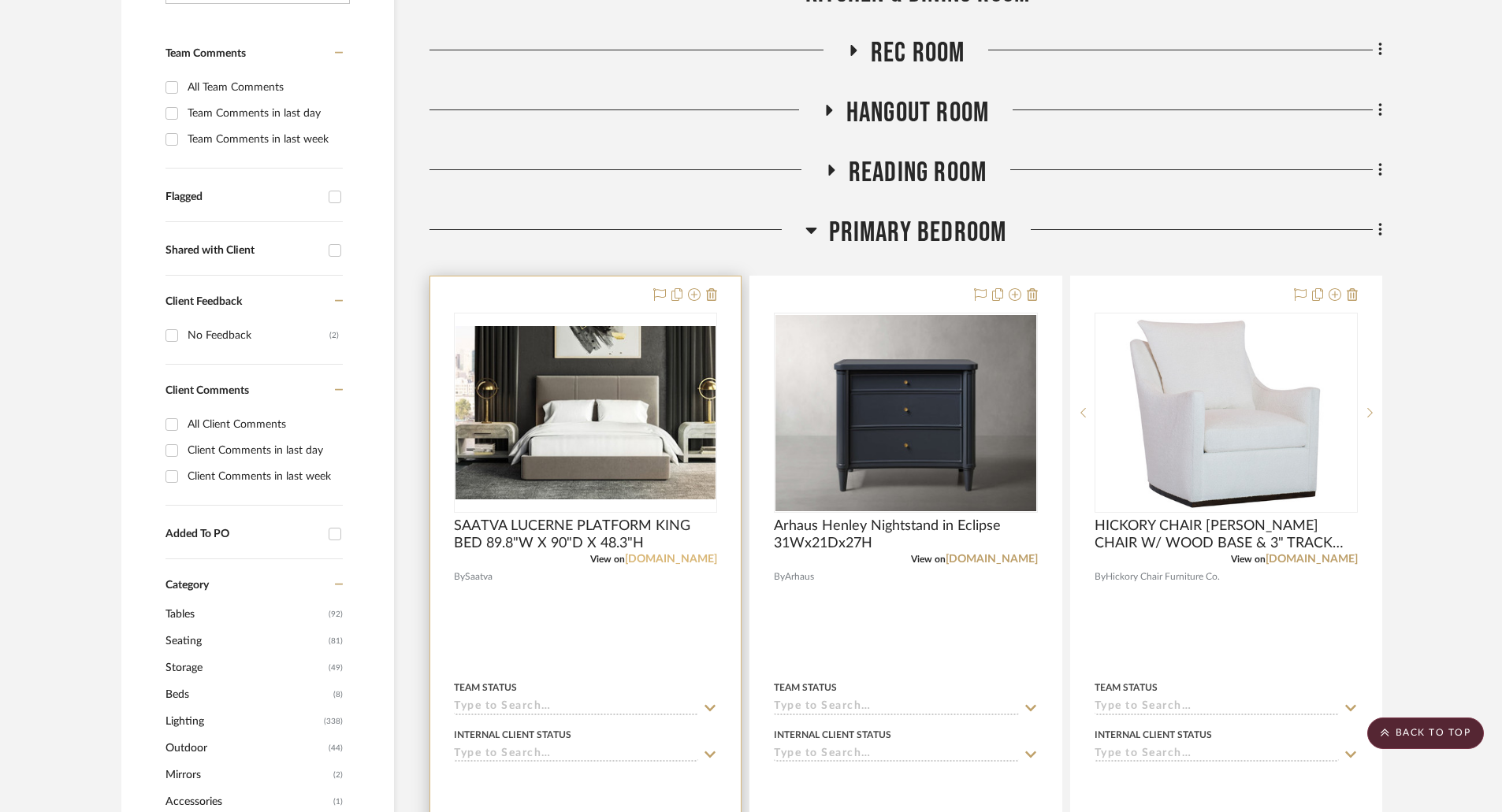
click at [684, 562] on link "[DOMAIN_NAME]" at bounding box center [671, 559] width 92 height 11
